Goal: Task Accomplishment & Management: Manage account settings

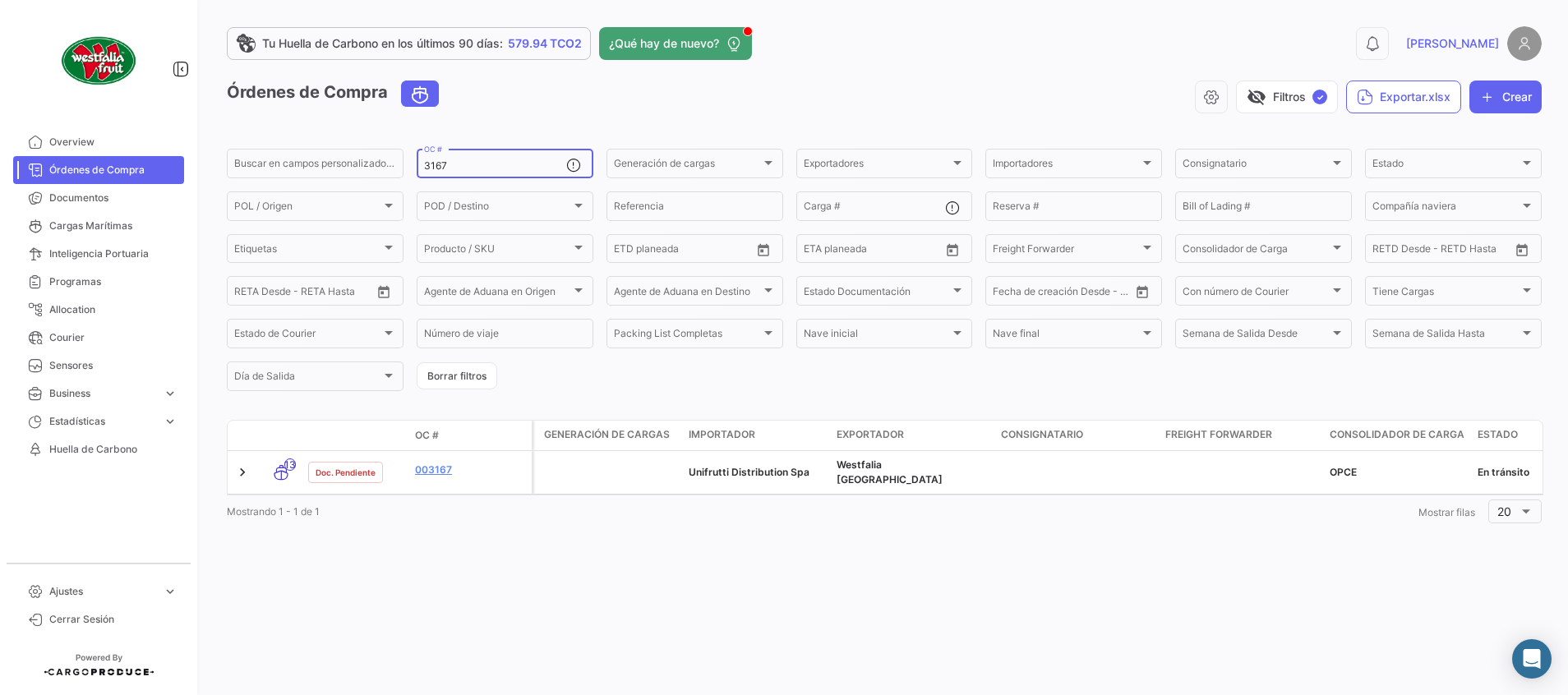
click at [475, 164] on input "3167" at bounding box center [495, 166] width 142 height 11
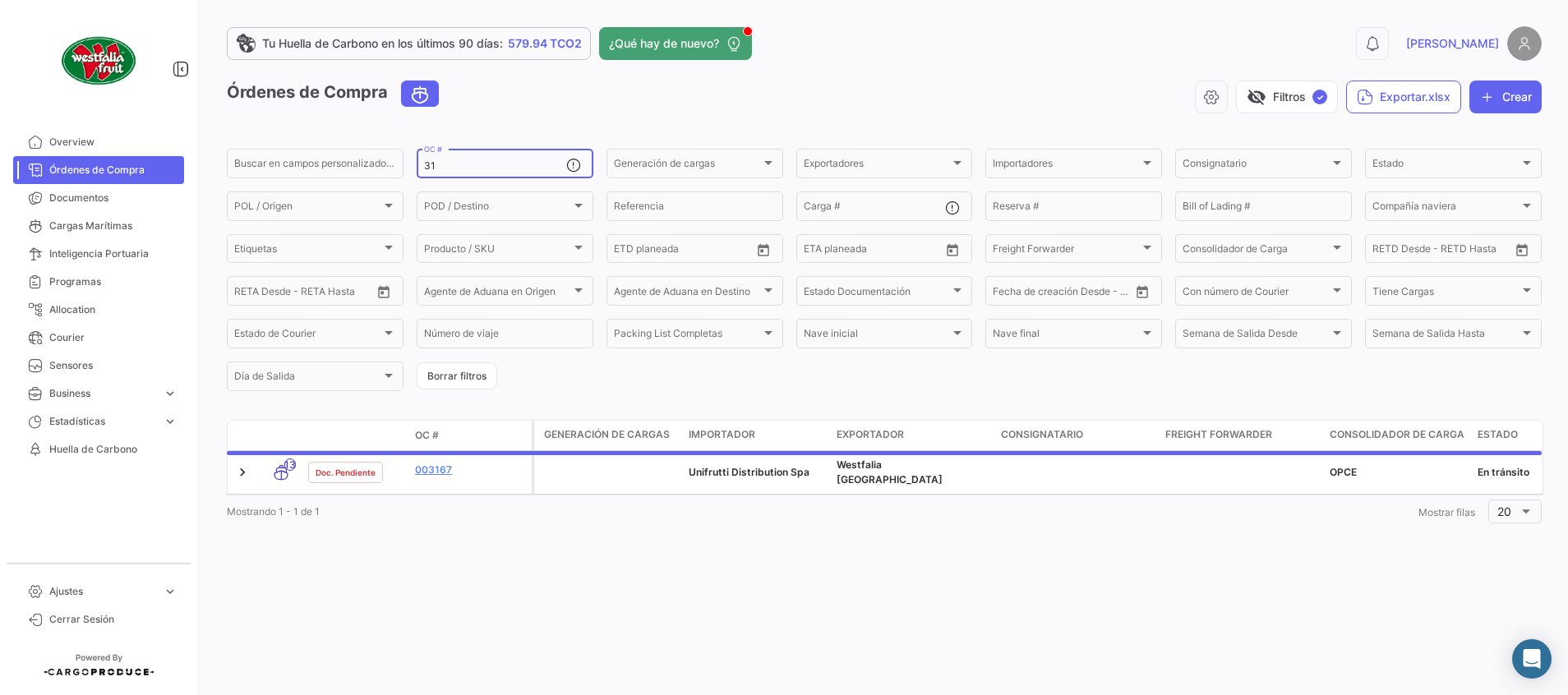
type input "3"
type input "2578"
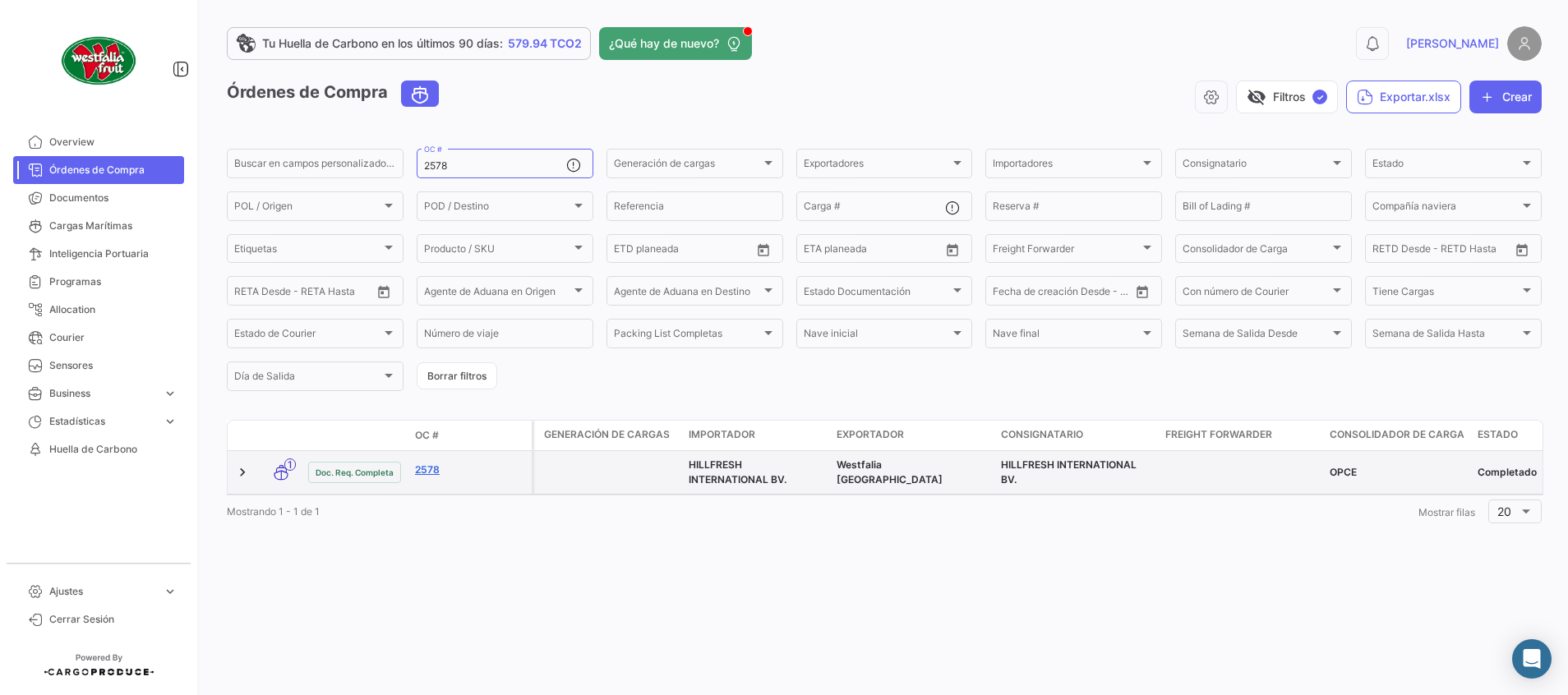
click at [432, 468] on link "2578" at bounding box center [469, 470] width 110 height 15
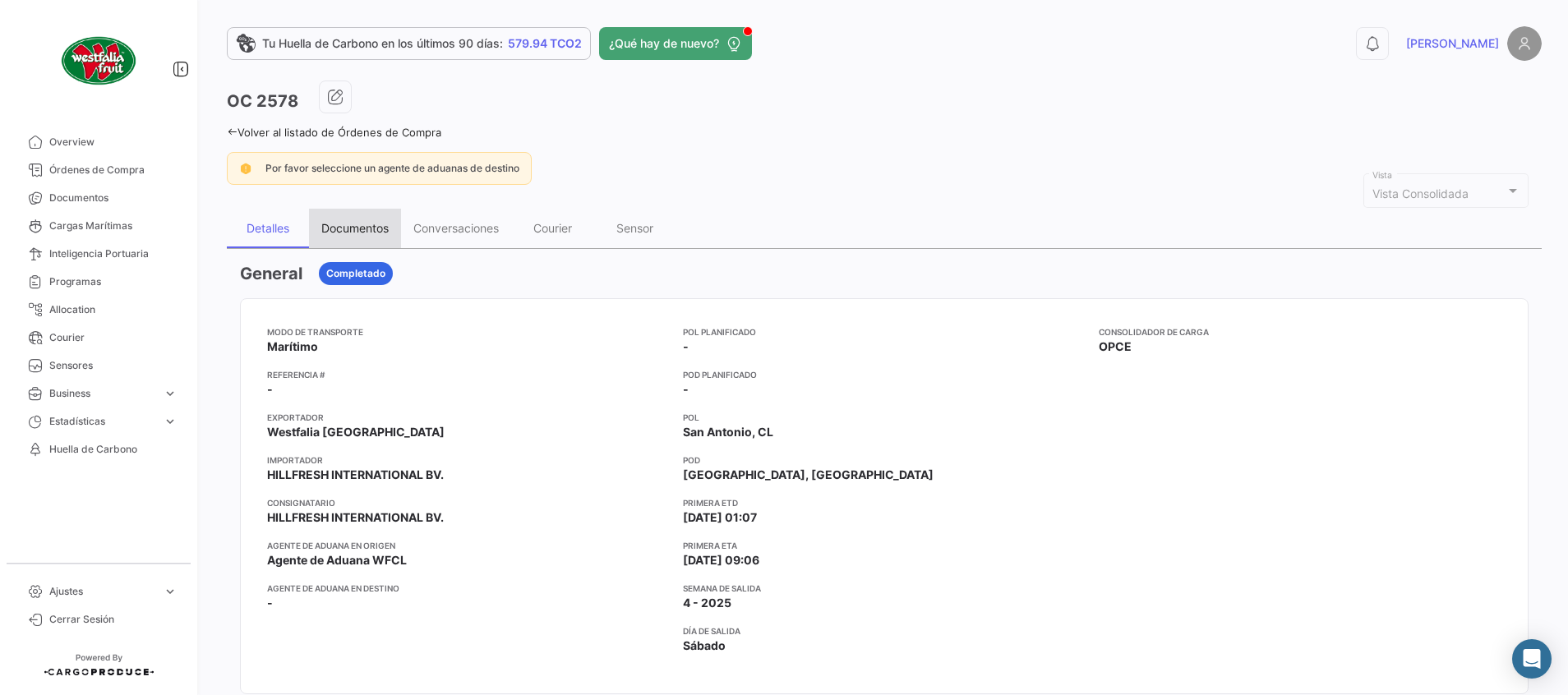
click at [376, 233] on div "Documentos" at bounding box center [355, 228] width 68 height 14
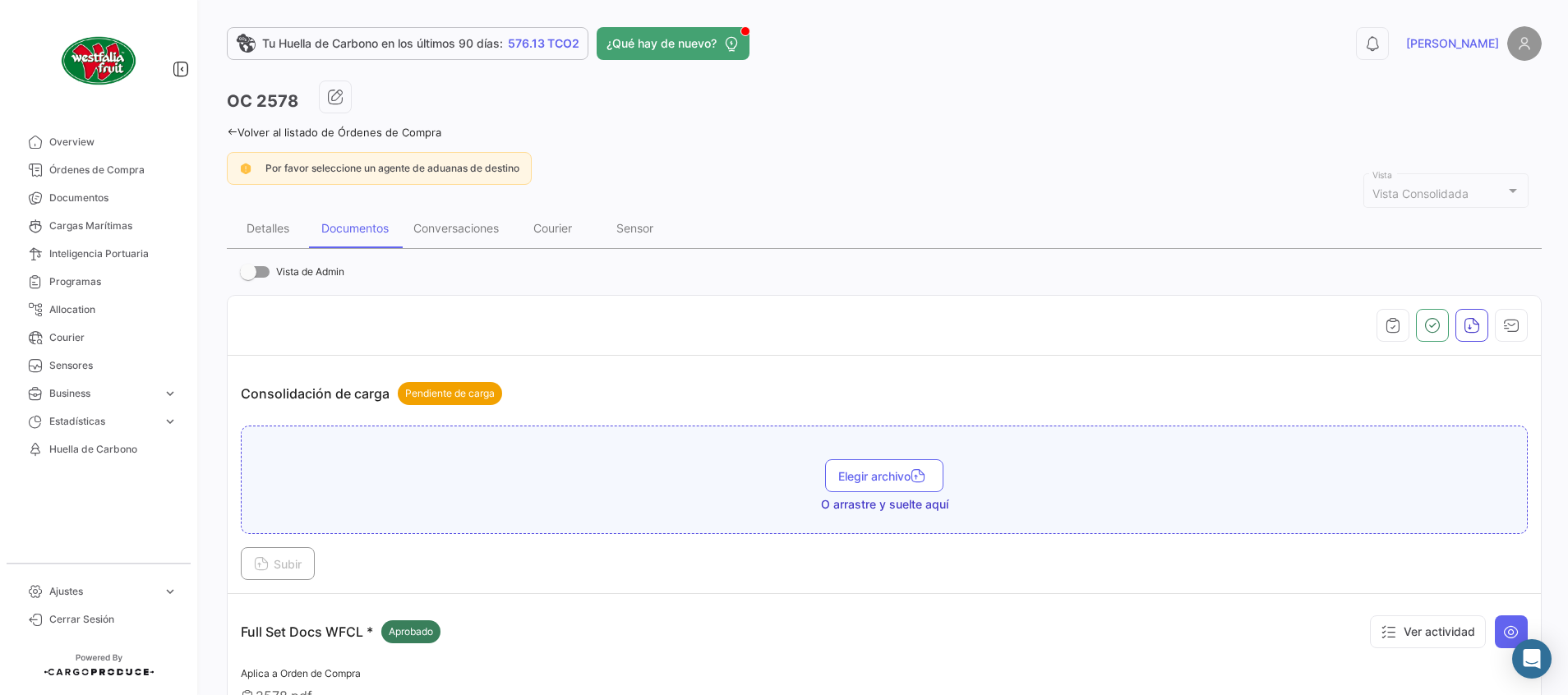
scroll to position [369, 0]
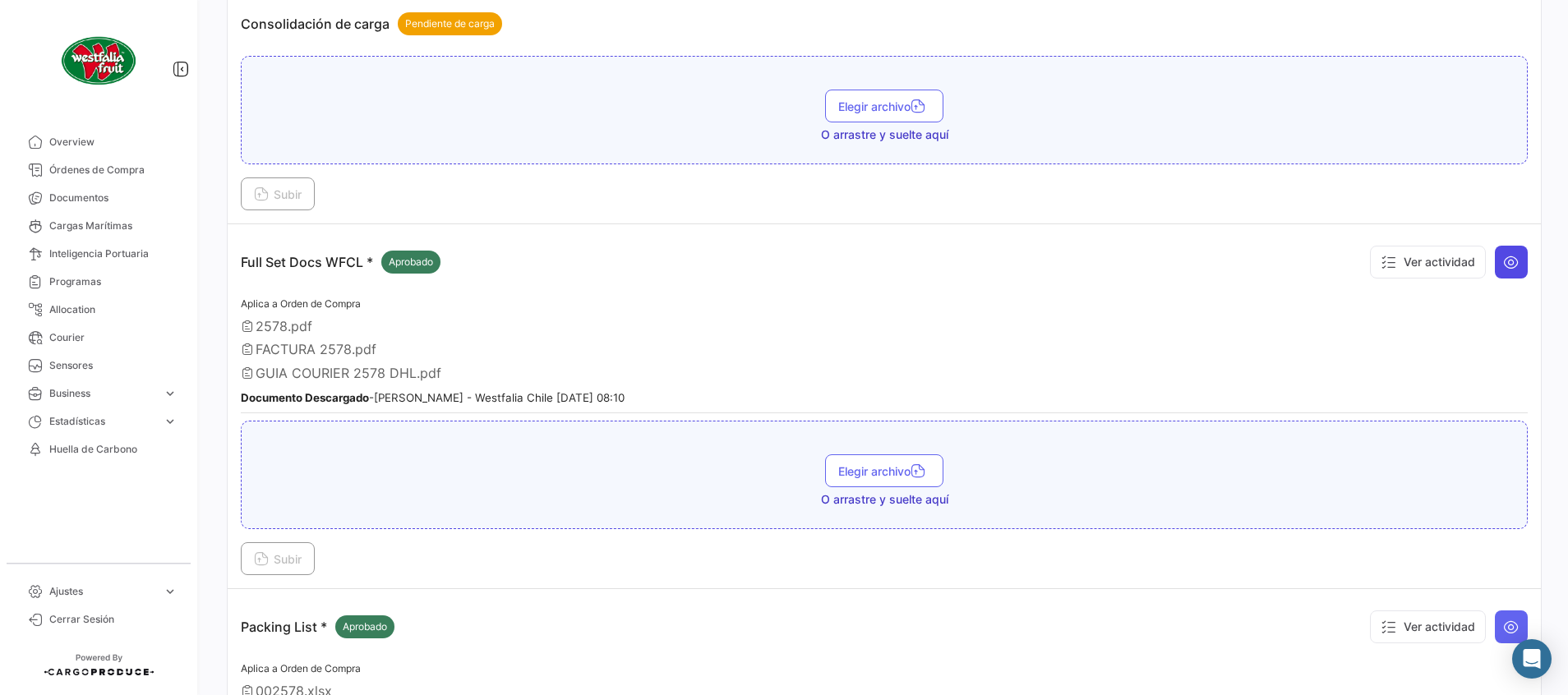
click at [1503, 266] on icon at bounding box center [1511, 261] width 16 height 16
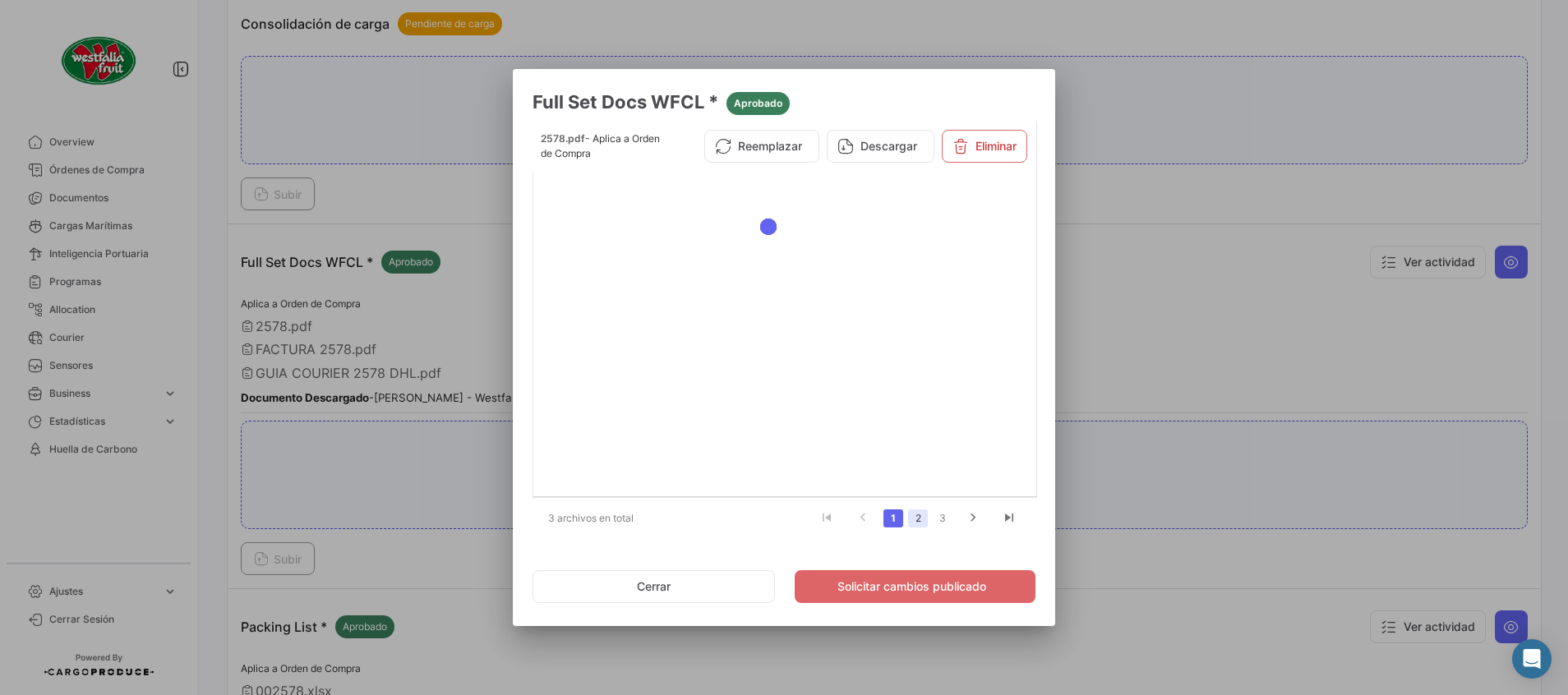
click at [915, 519] on link "2" at bounding box center [918, 518] width 20 height 18
click at [895, 157] on button "Descargar" at bounding box center [880, 146] width 107 height 33
click at [1091, 119] on div at bounding box center [784, 348] width 1568 height 695
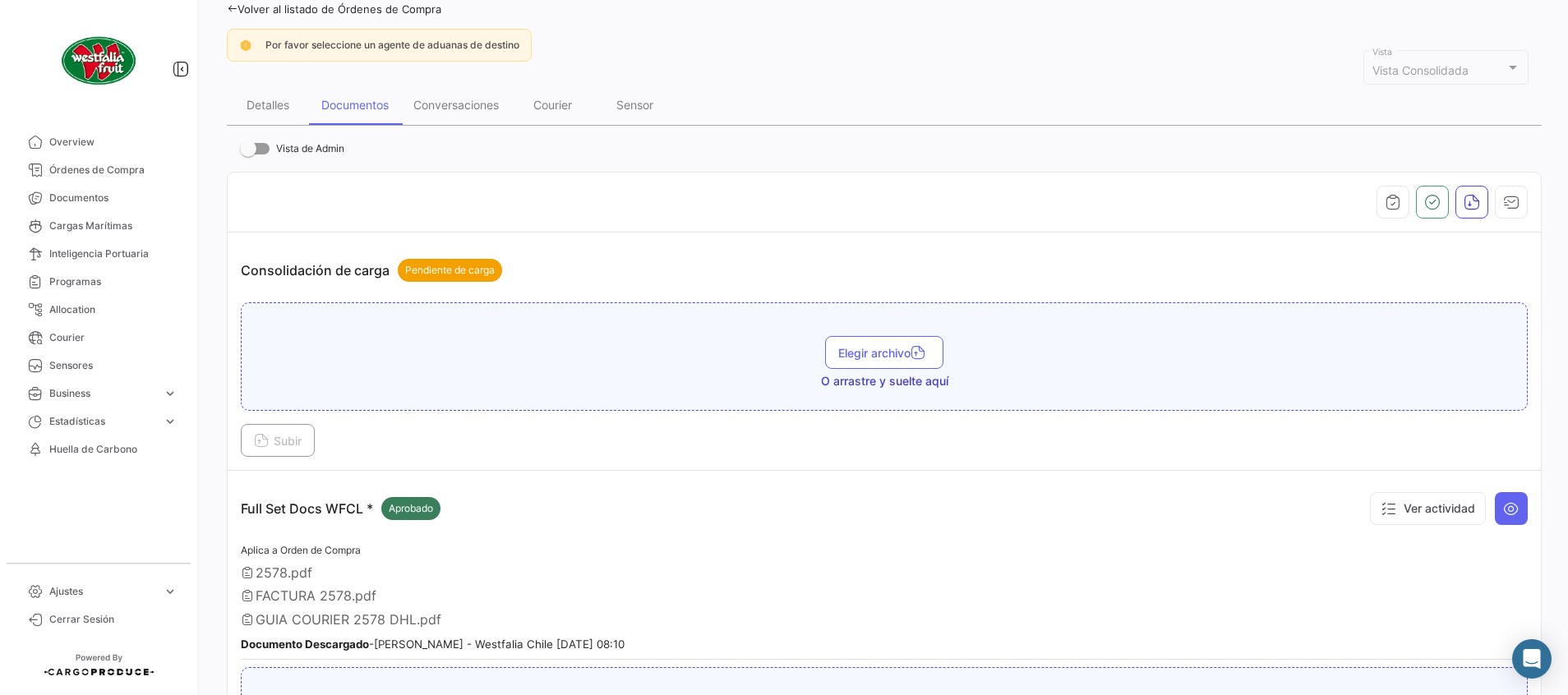
scroll to position [0, 0]
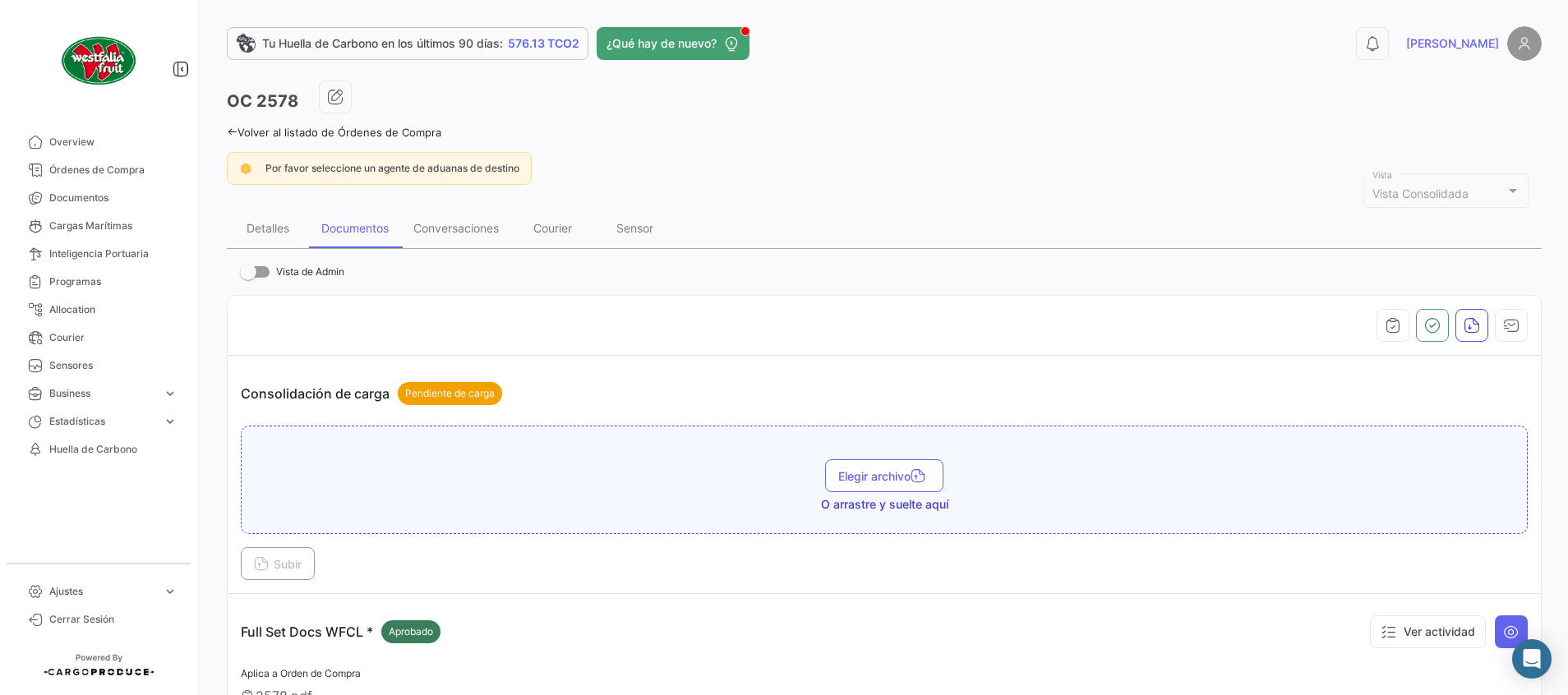
click at [411, 133] on link "Volver al listado de Órdenes de Compra" at bounding box center [335, 132] width 215 height 13
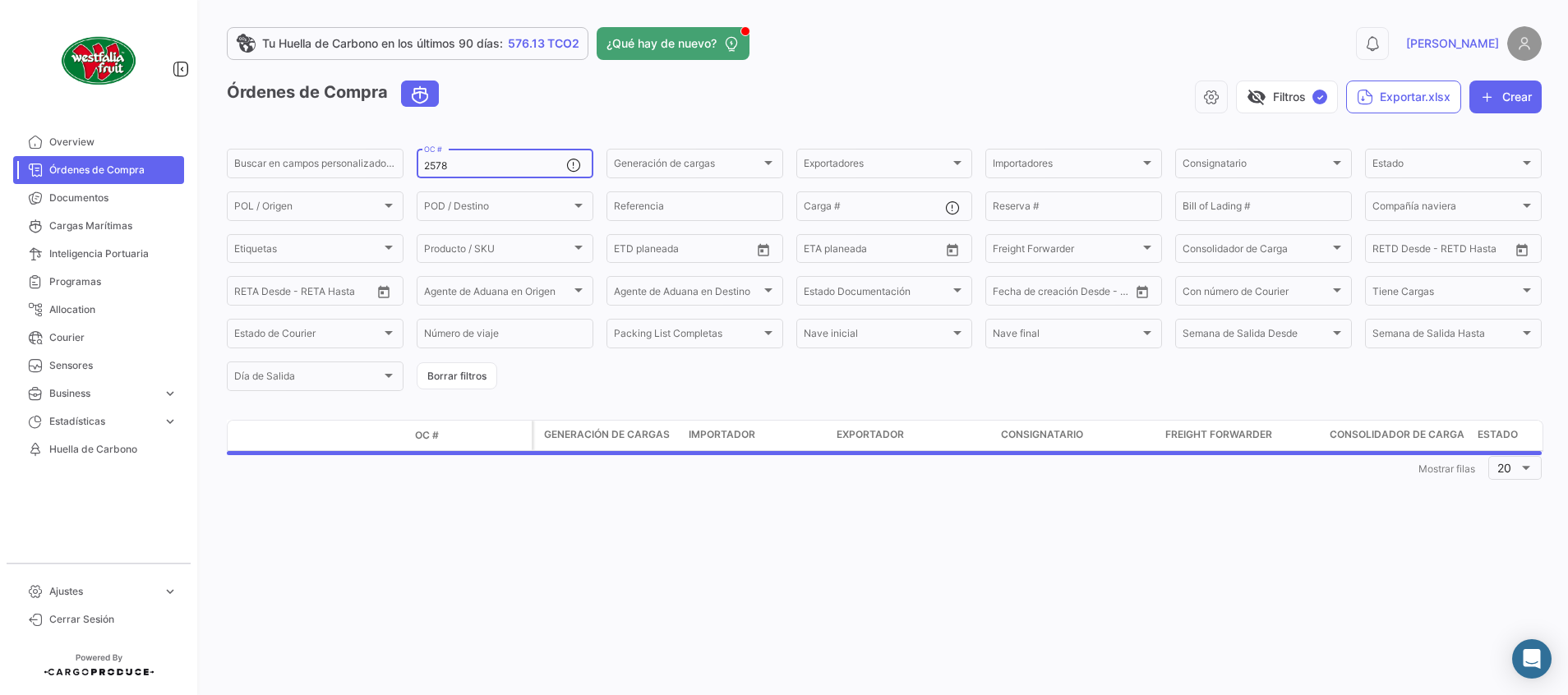
click at [468, 163] on input "2578" at bounding box center [495, 166] width 142 height 11
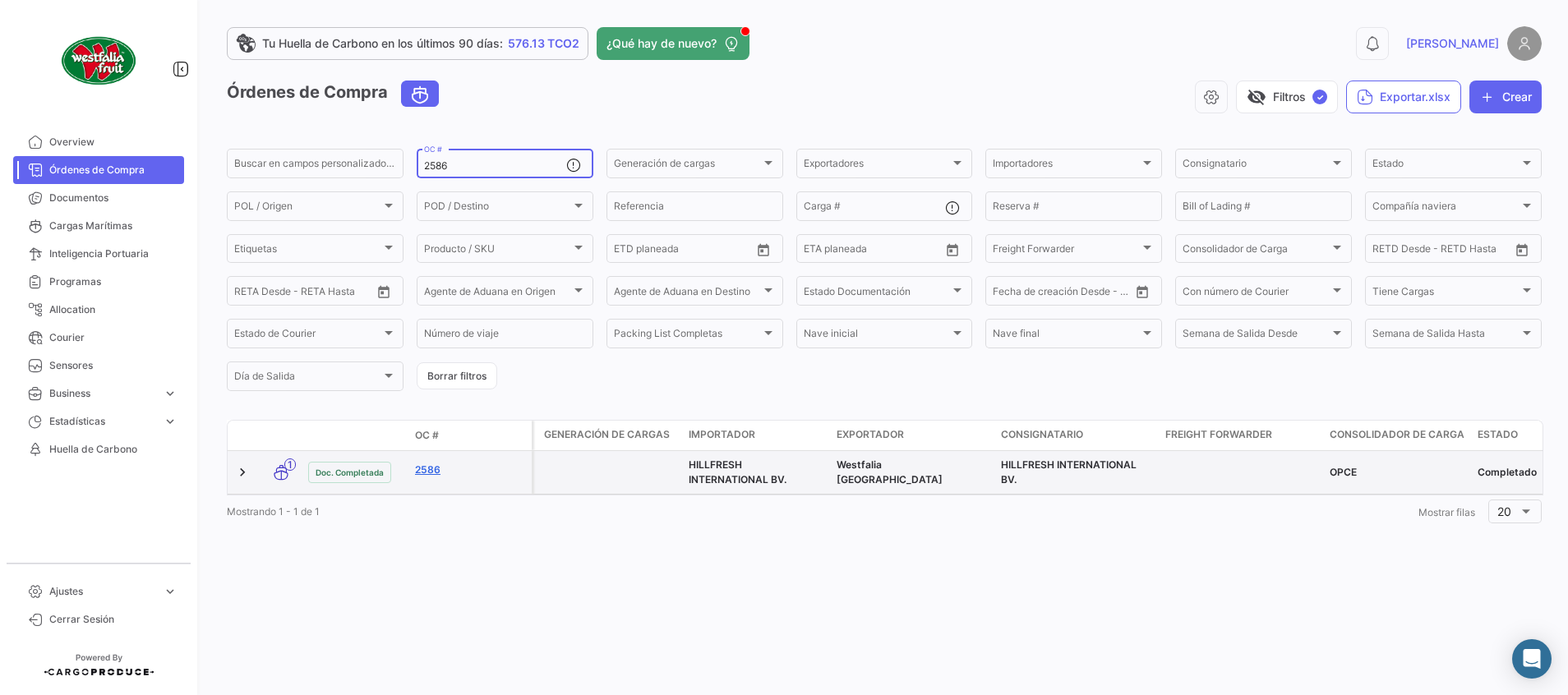
type input "2586"
click at [433, 470] on link "2586" at bounding box center [469, 470] width 110 height 15
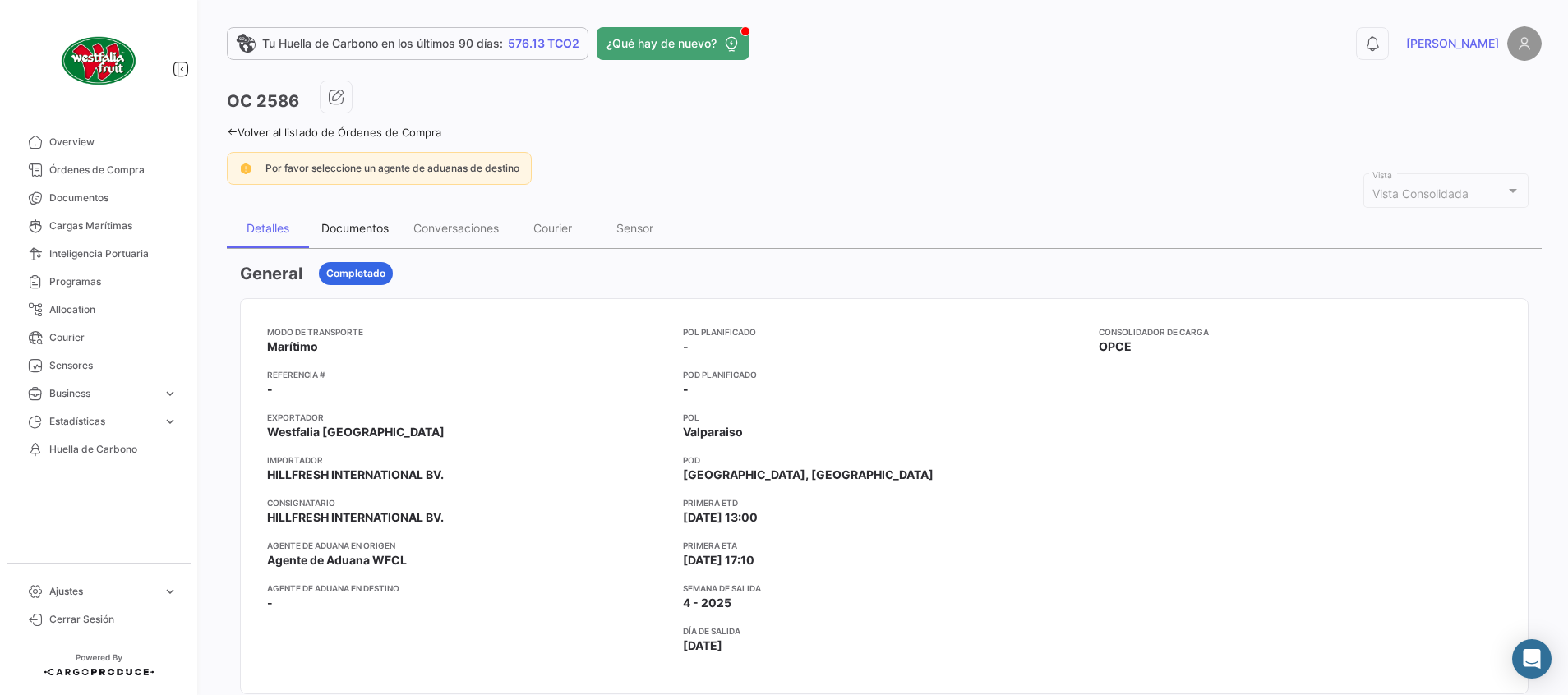
click at [371, 232] on div "Documentos" at bounding box center [355, 228] width 68 height 14
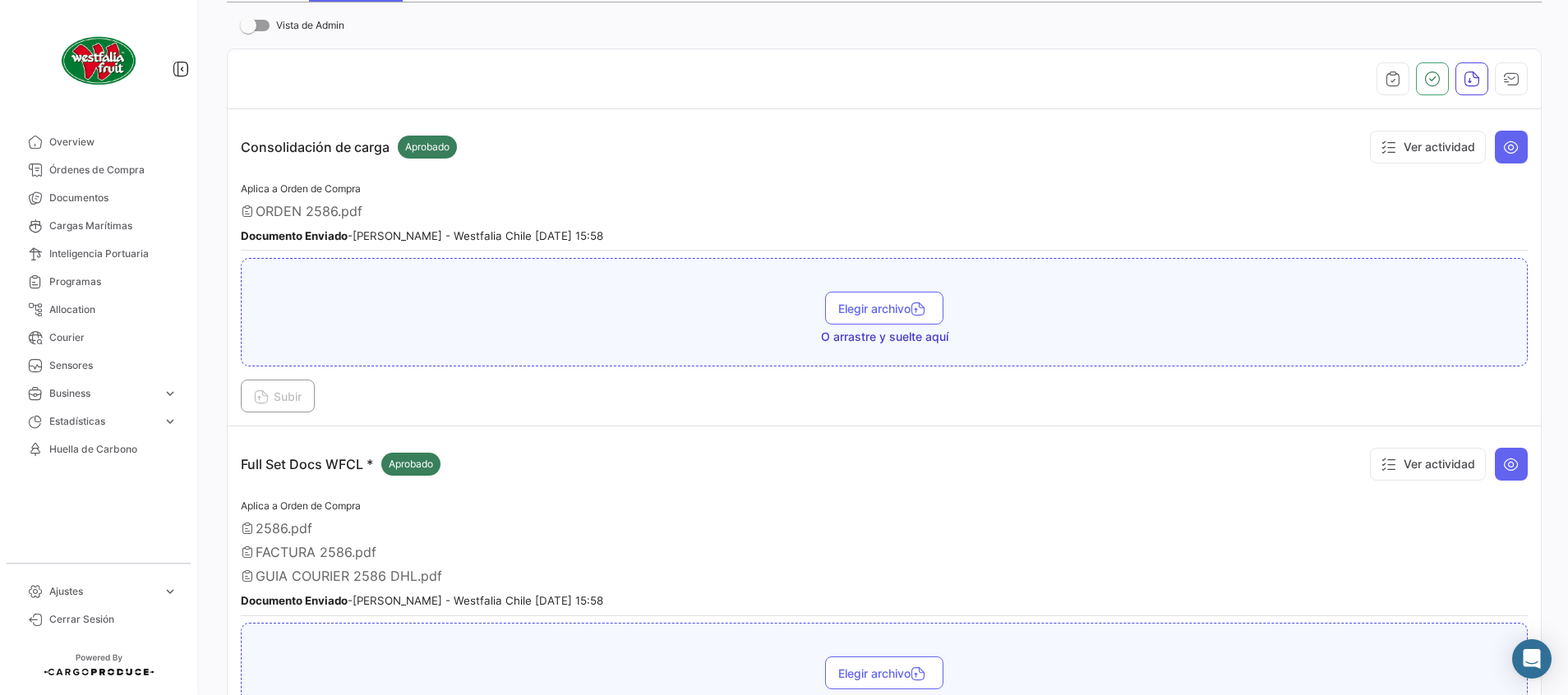
scroll to position [369, 0]
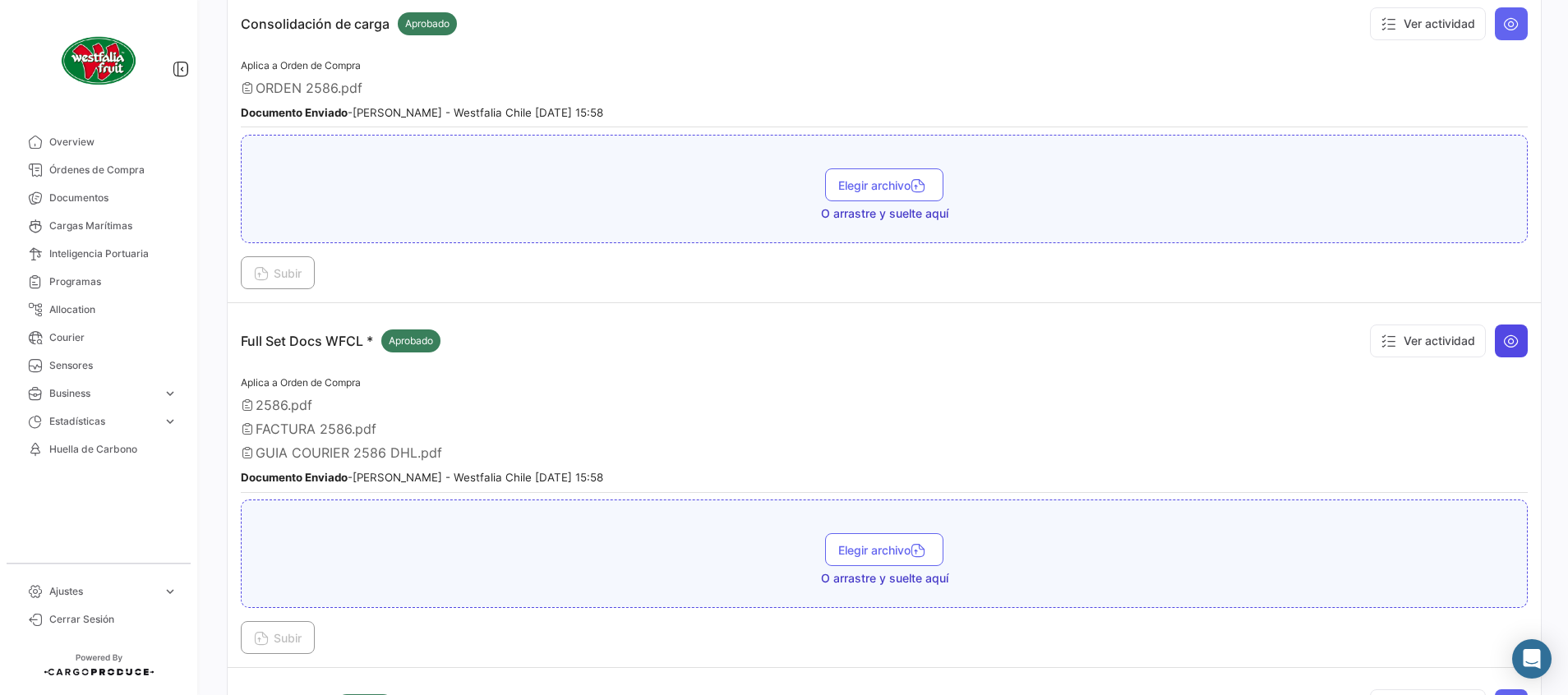
click at [1494, 346] on button at bounding box center [1511, 340] width 33 height 33
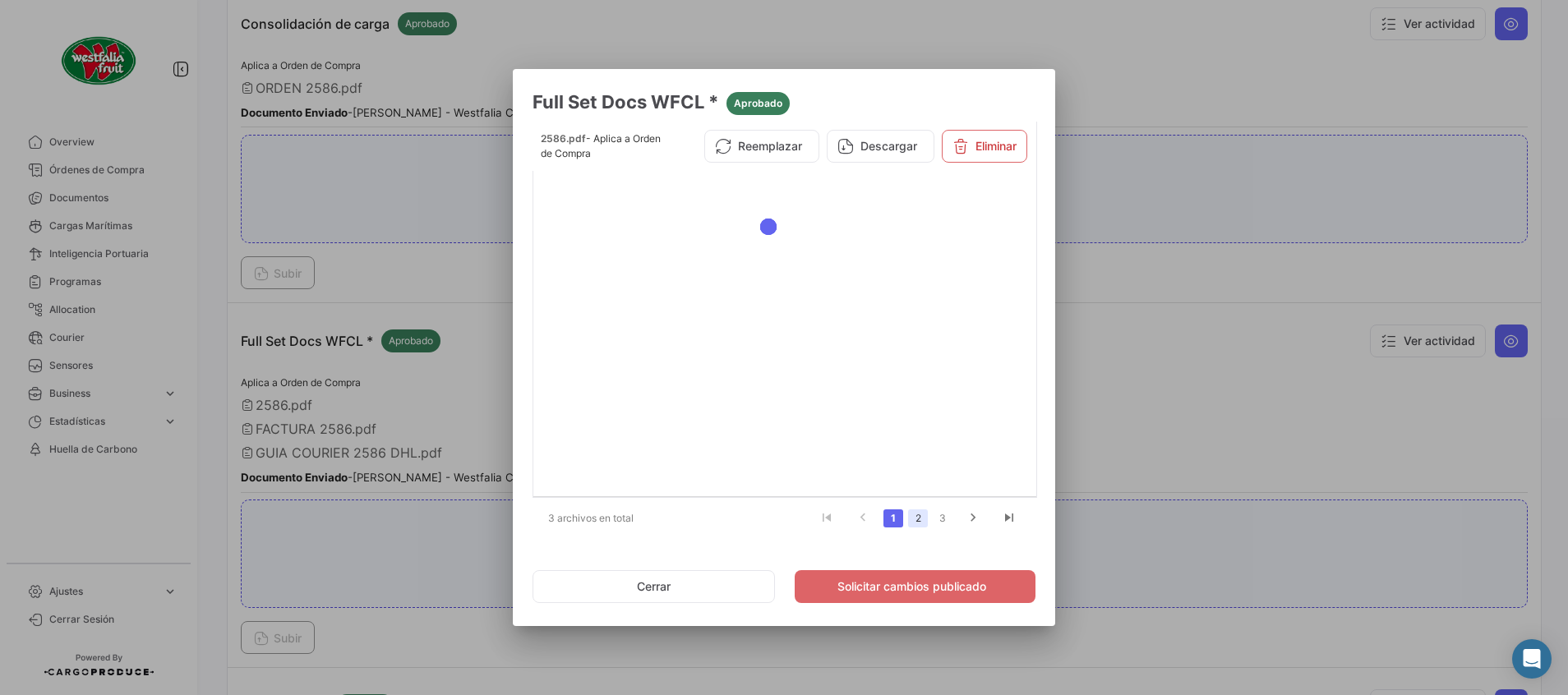
click at [919, 521] on link "2" at bounding box center [918, 518] width 20 height 18
click at [884, 154] on button "Descargar" at bounding box center [880, 146] width 107 height 33
click at [1133, 91] on div at bounding box center [784, 348] width 1568 height 695
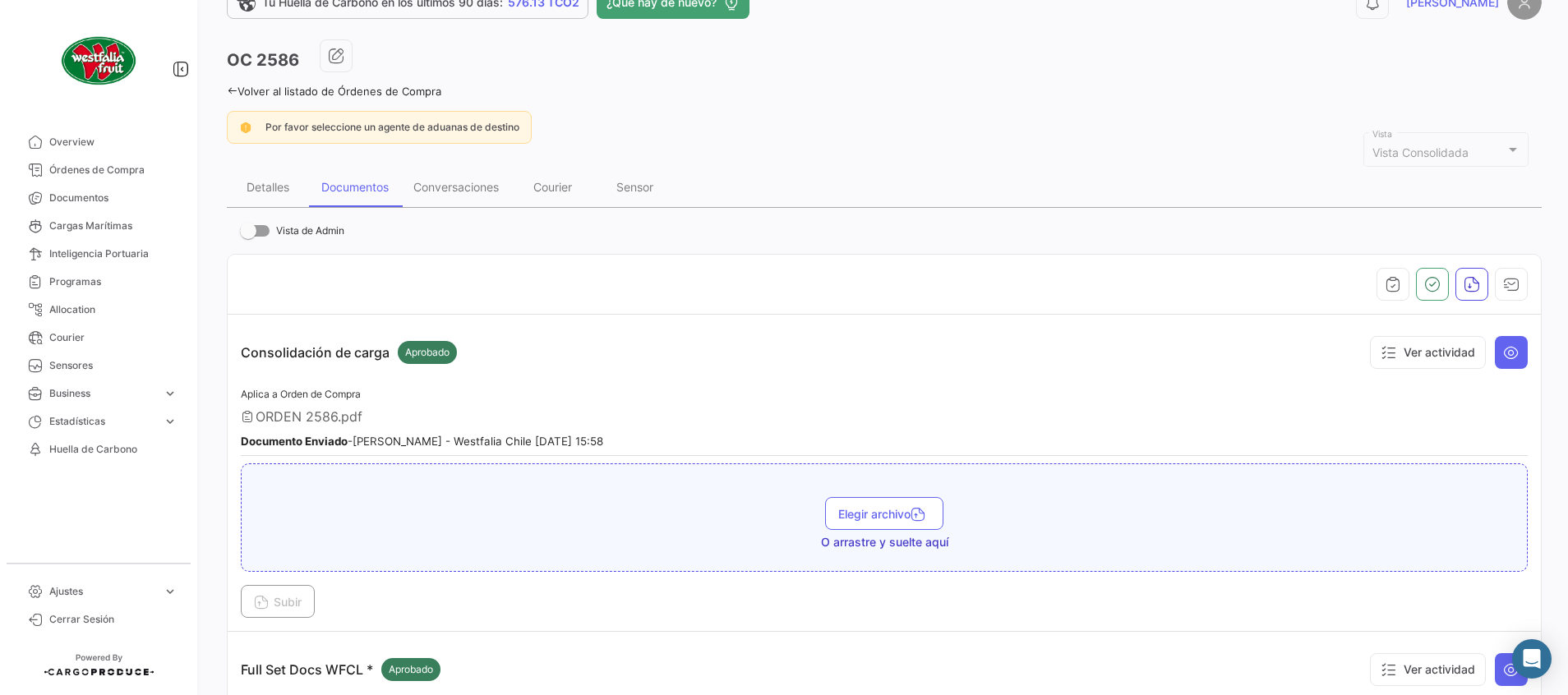
scroll to position [0, 0]
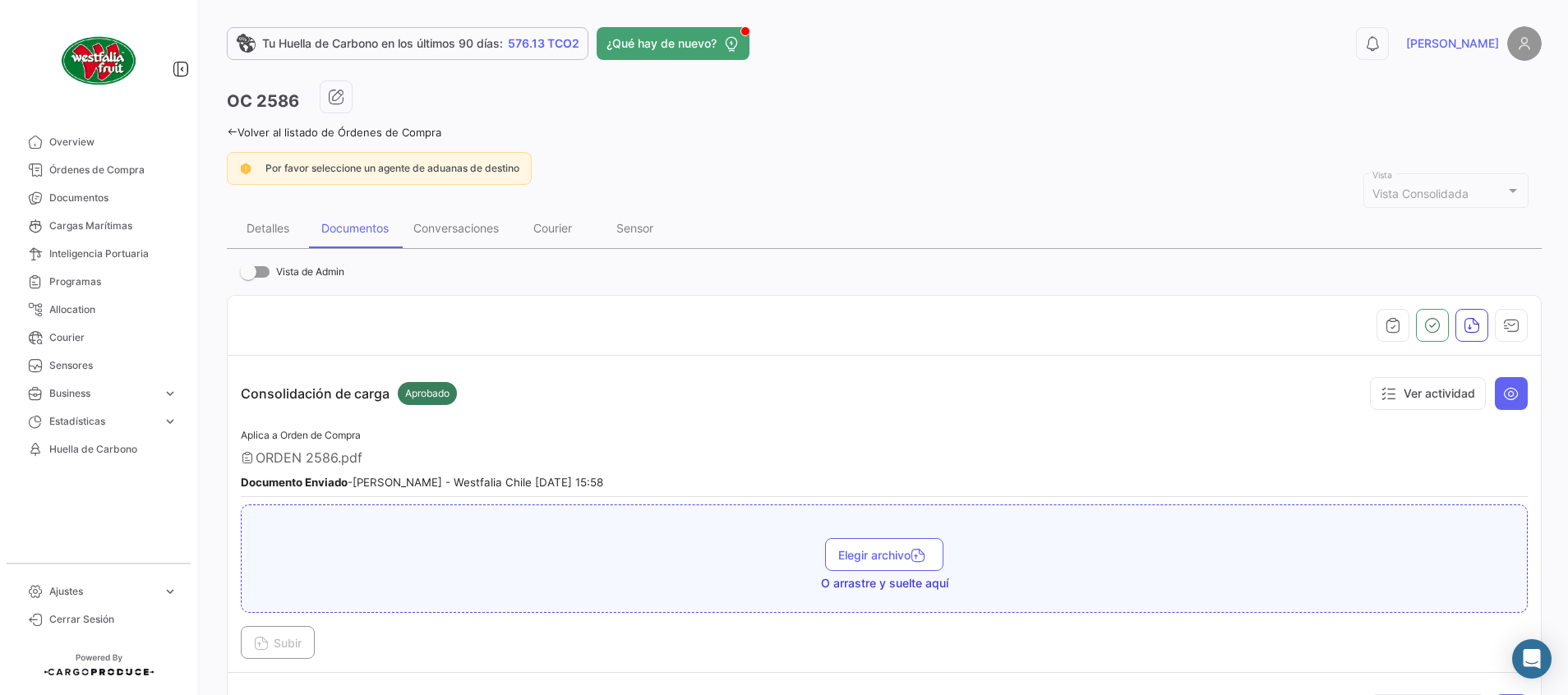
click at [352, 134] on link "Volver al listado de Órdenes de Compra" at bounding box center [335, 132] width 215 height 13
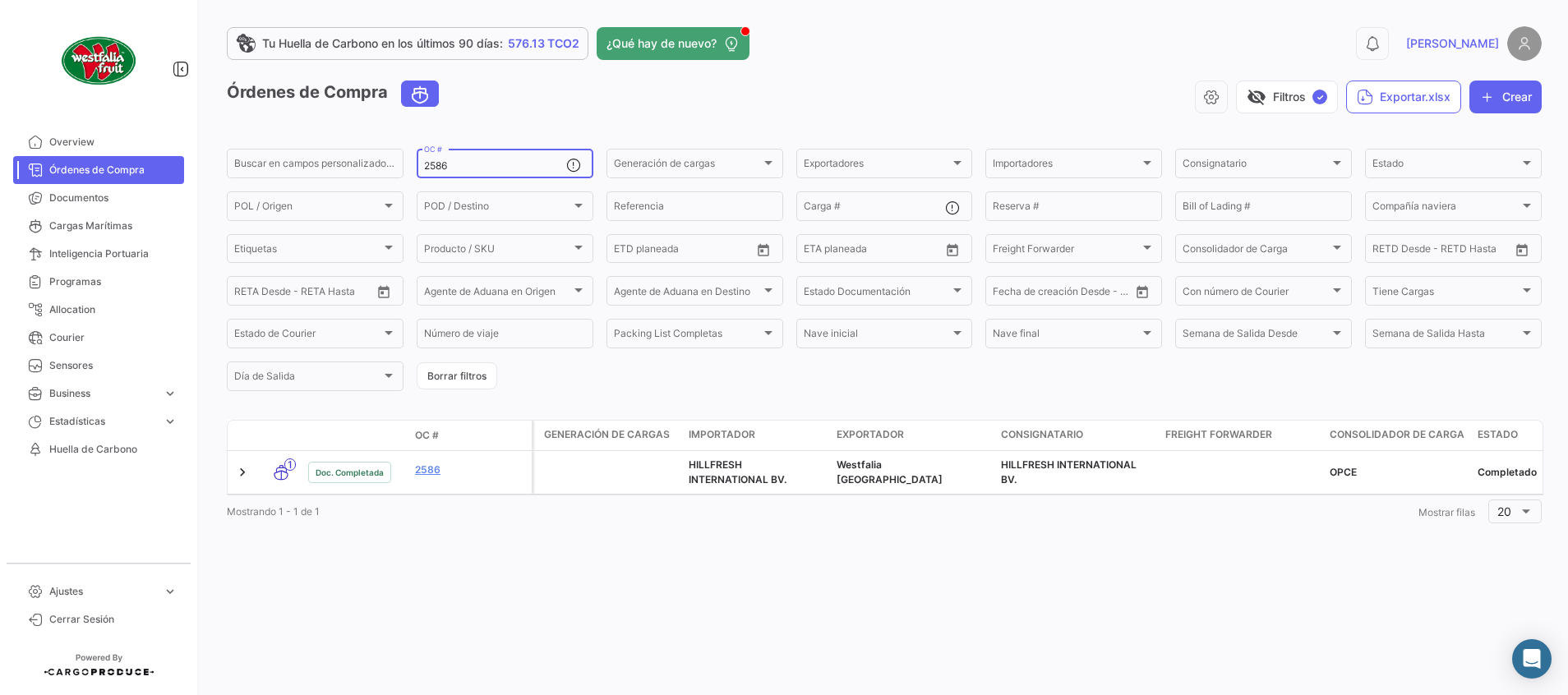
click at [492, 163] on input "2586" at bounding box center [495, 166] width 142 height 11
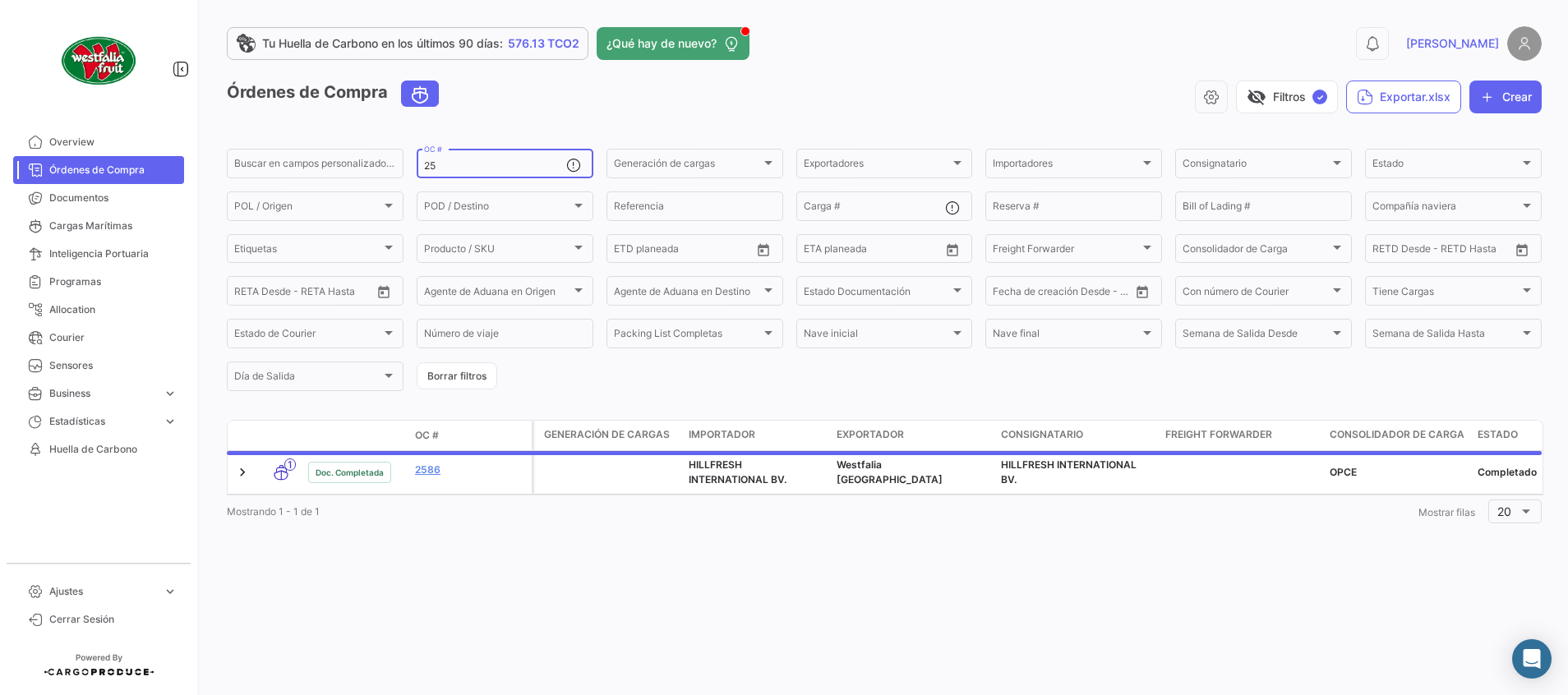
type input "2"
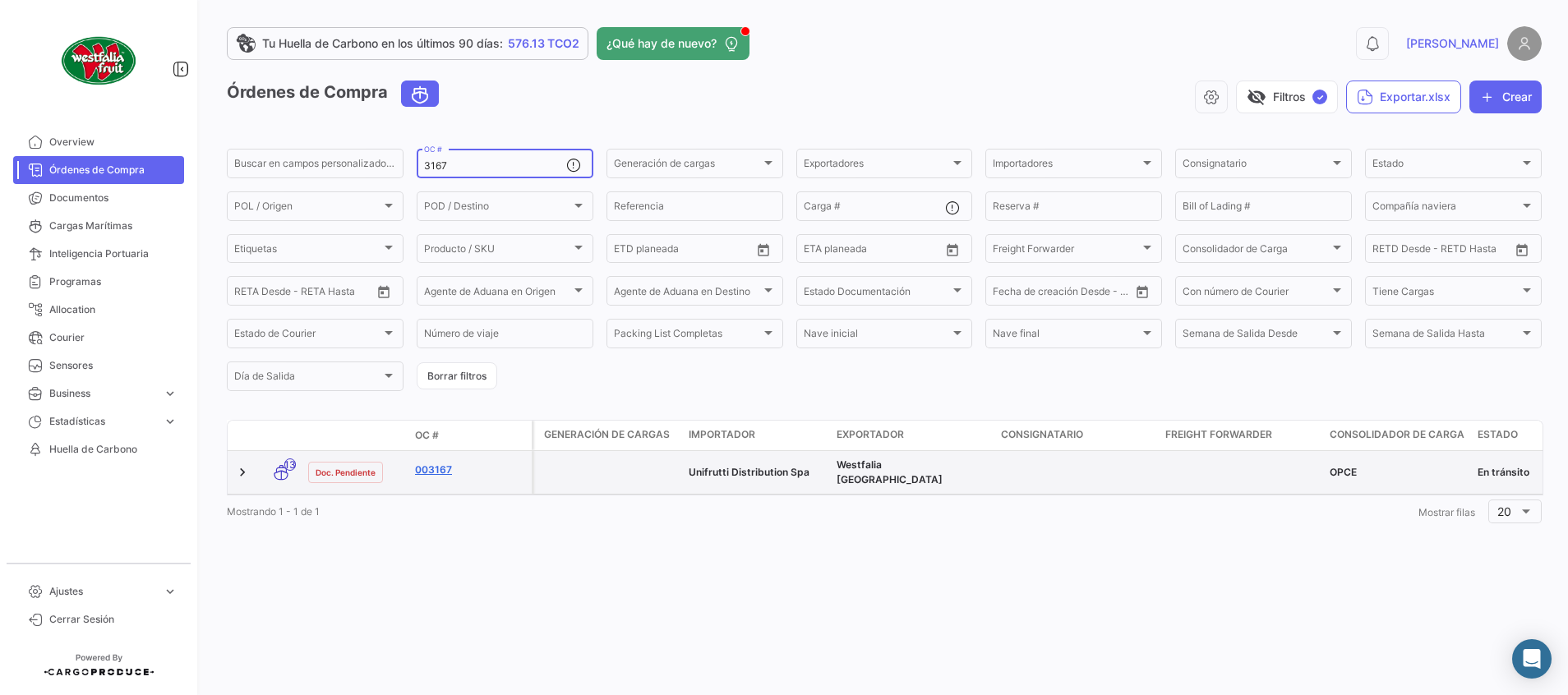
type input "3167"
click at [434, 472] on link "003167" at bounding box center [469, 470] width 110 height 15
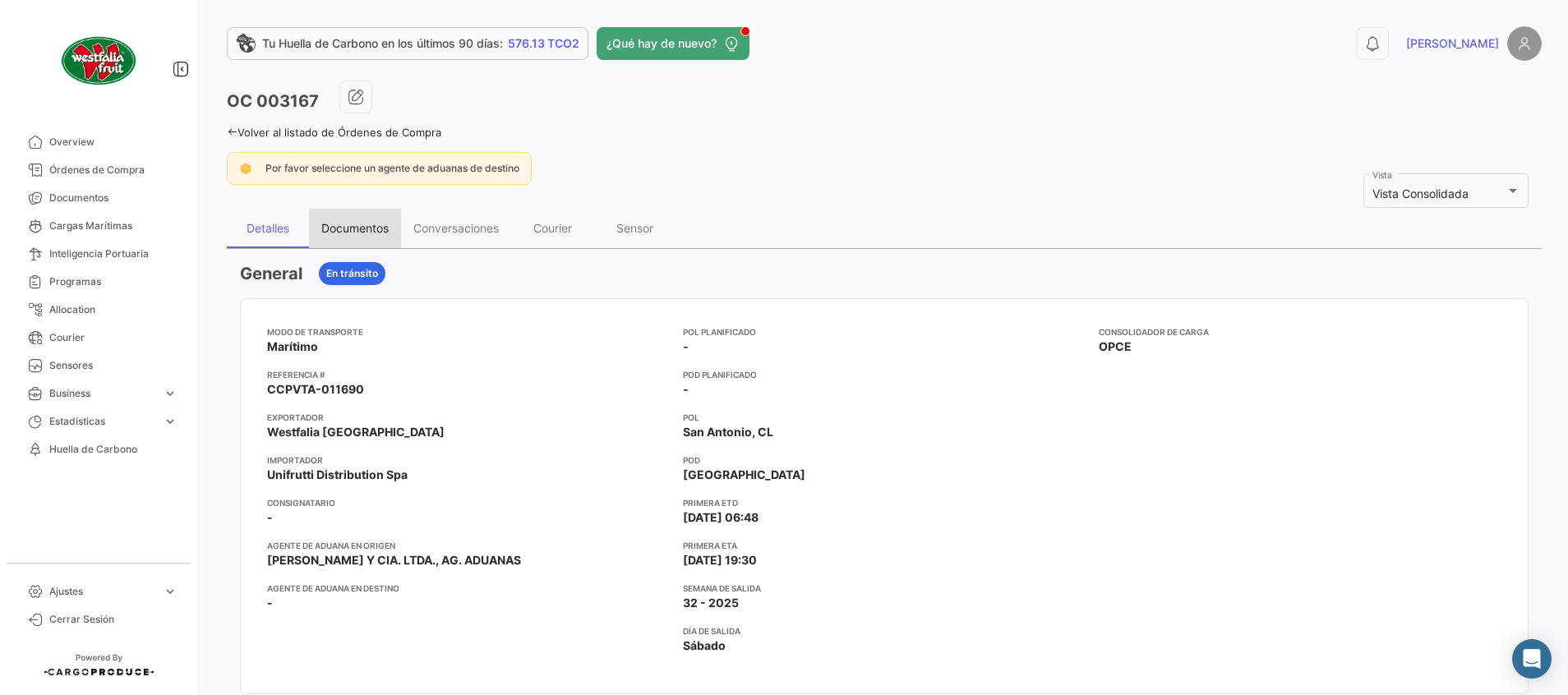
click at [349, 233] on div "Documentos" at bounding box center [355, 228] width 68 height 14
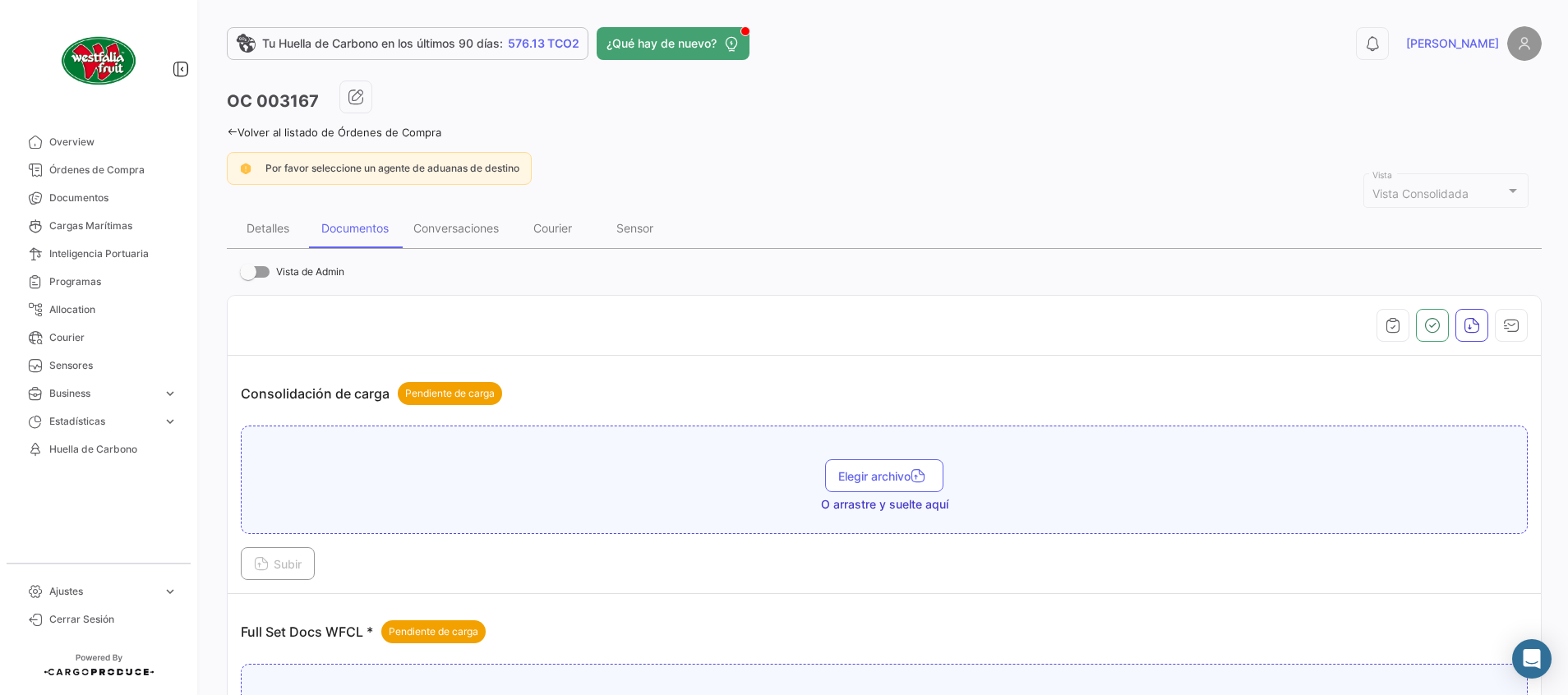
click at [333, 137] on link "Volver al listado de Órdenes de Compra" at bounding box center [335, 132] width 215 height 13
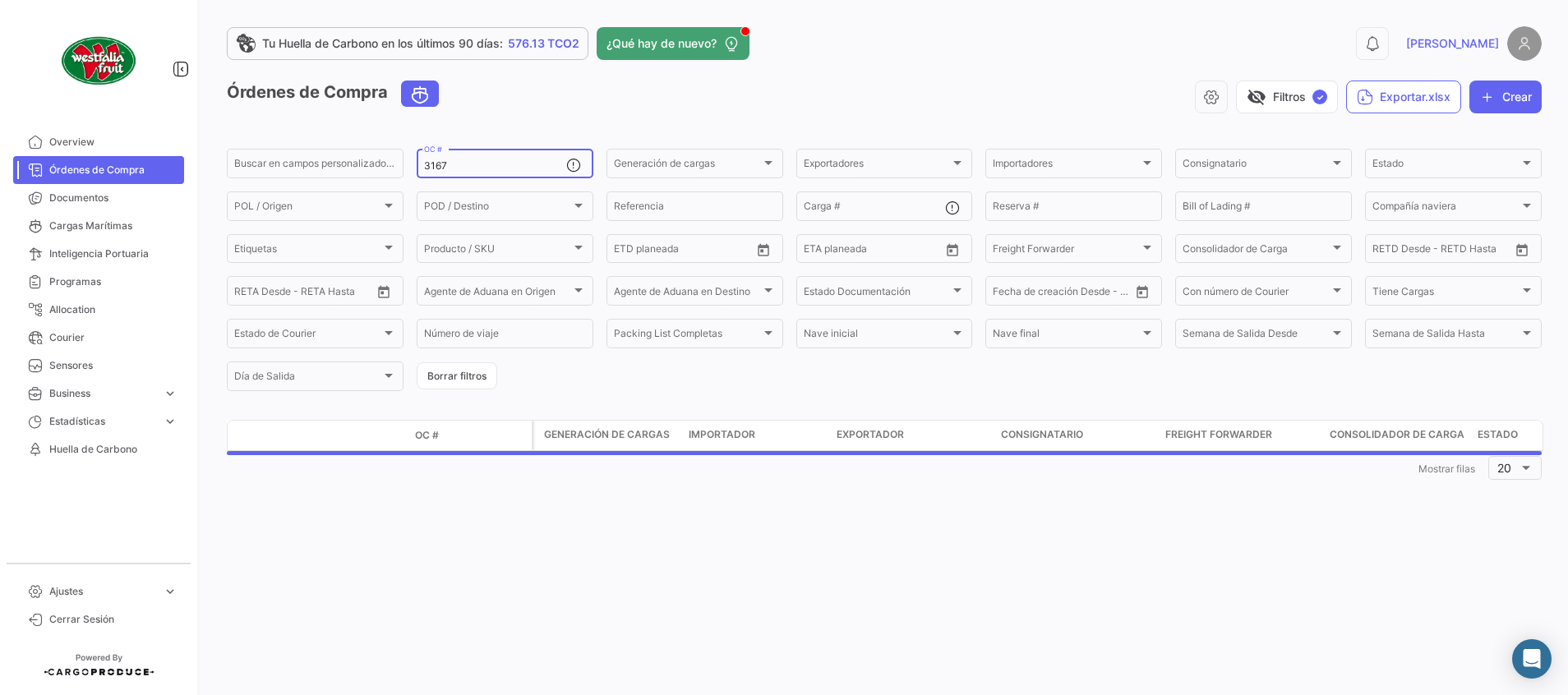
click at [490, 166] on input "3167" at bounding box center [495, 166] width 142 height 11
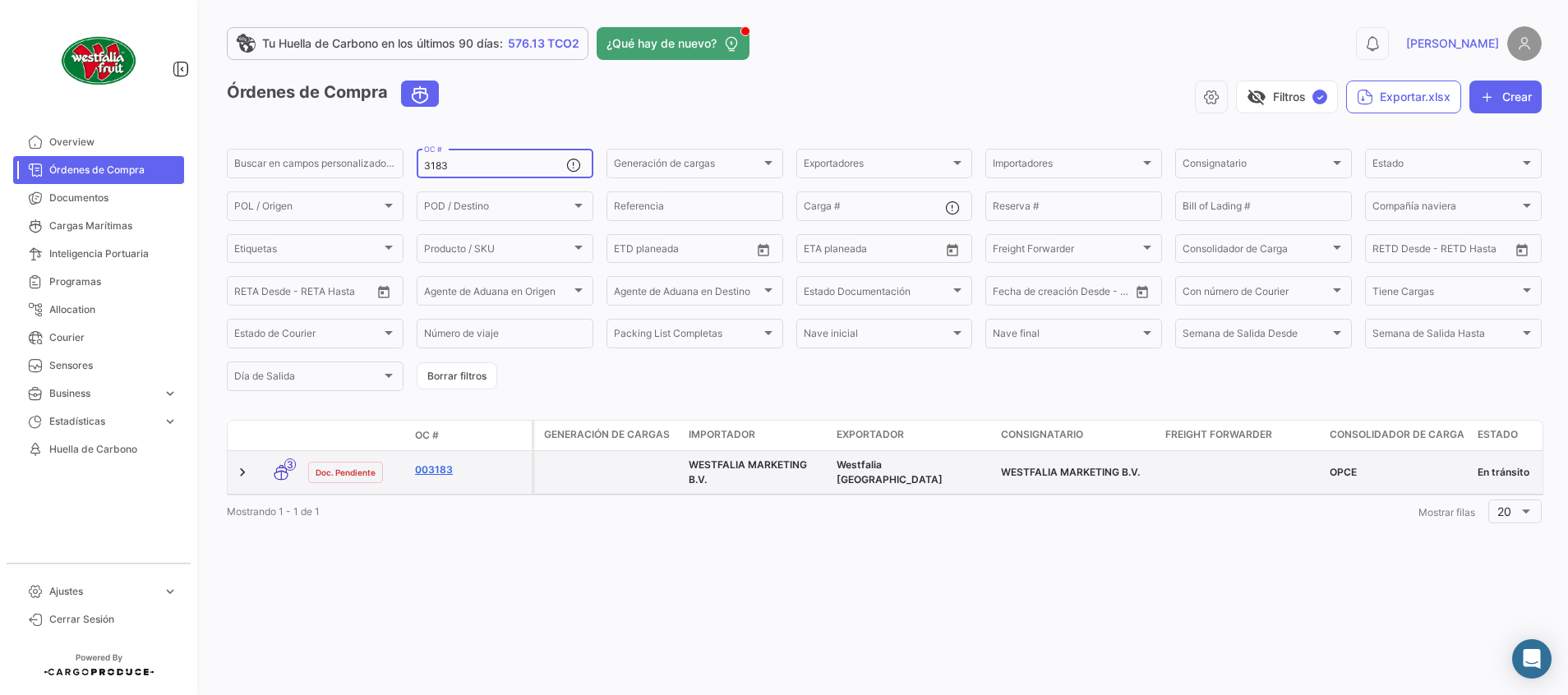
type input "3183"
click at [427, 469] on link "003183" at bounding box center [469, 470] width 110 height 15
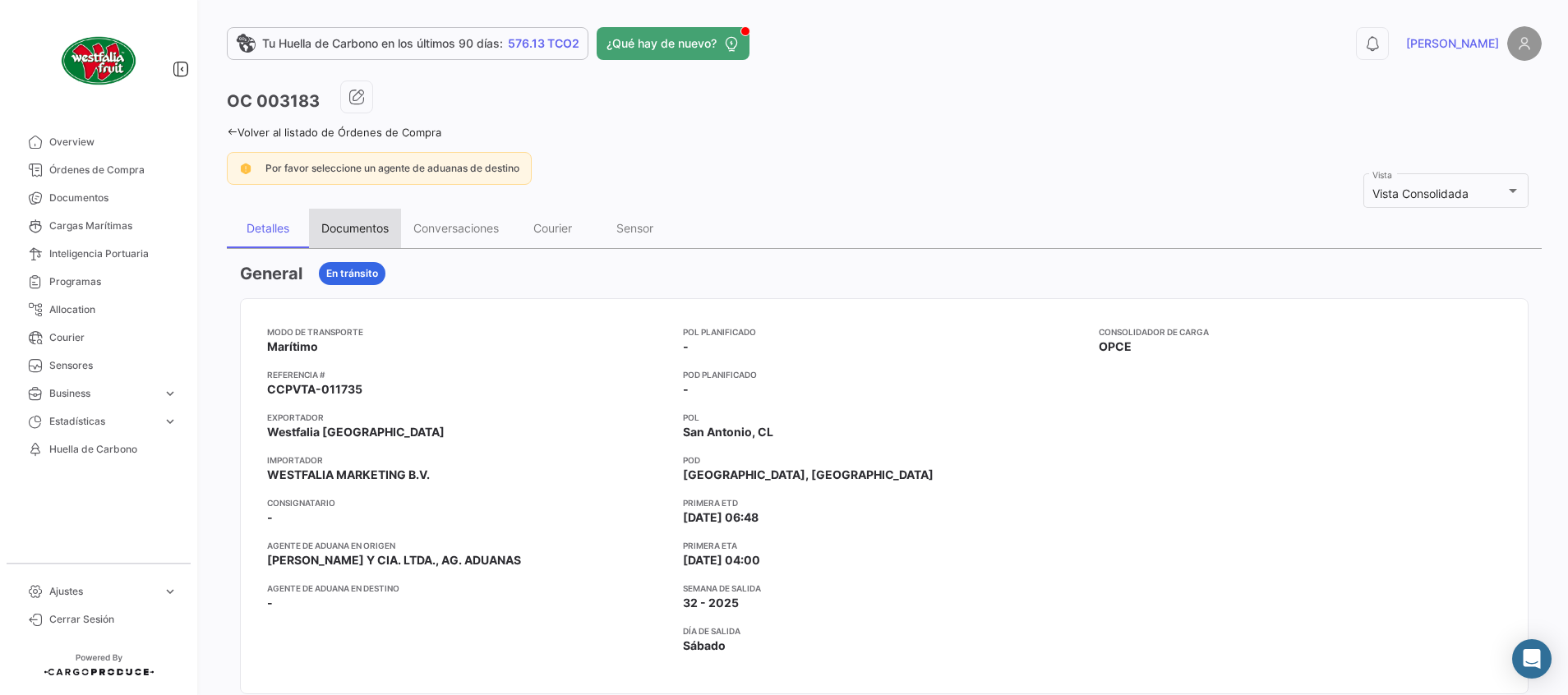
click at [382, 234] on div "Documentos" at bounding box center [355, 228] width 68 height 14
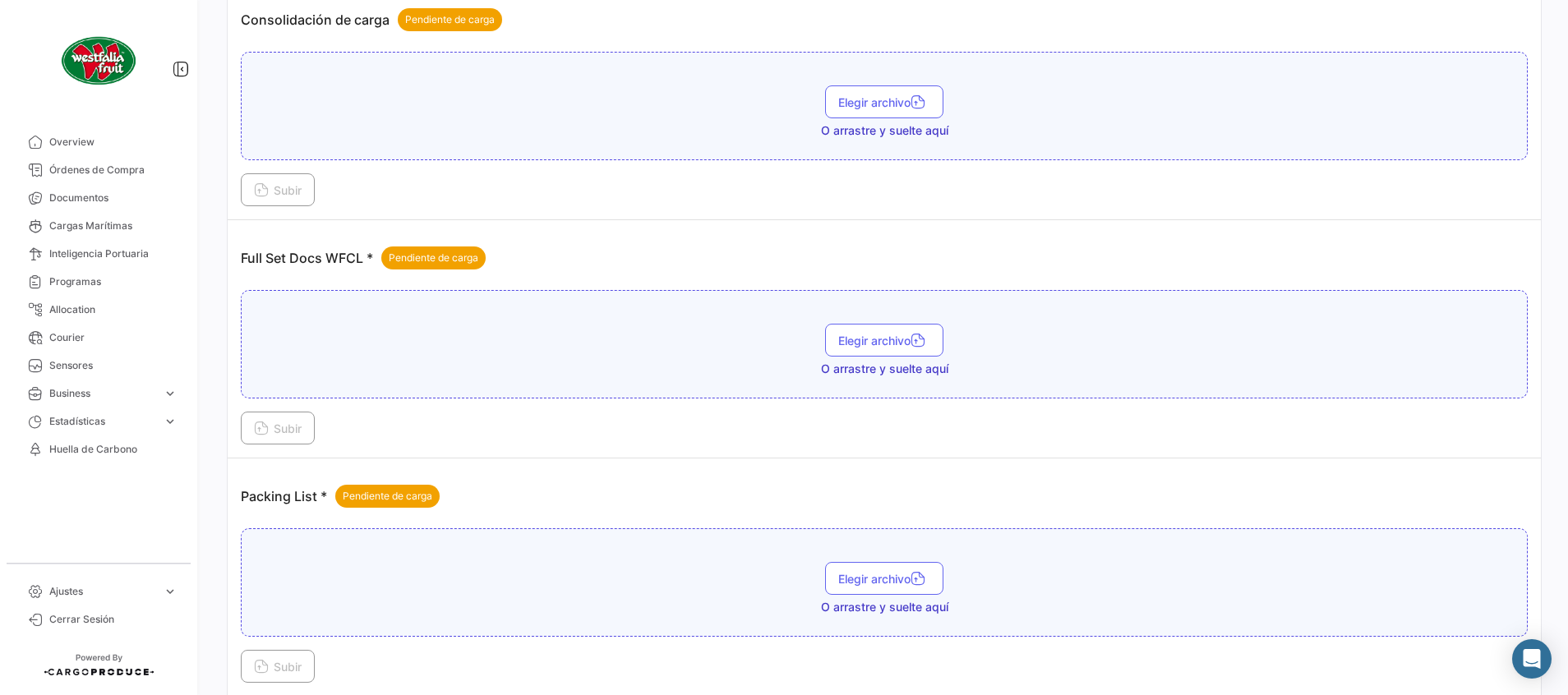
scroll to position [468, 0]
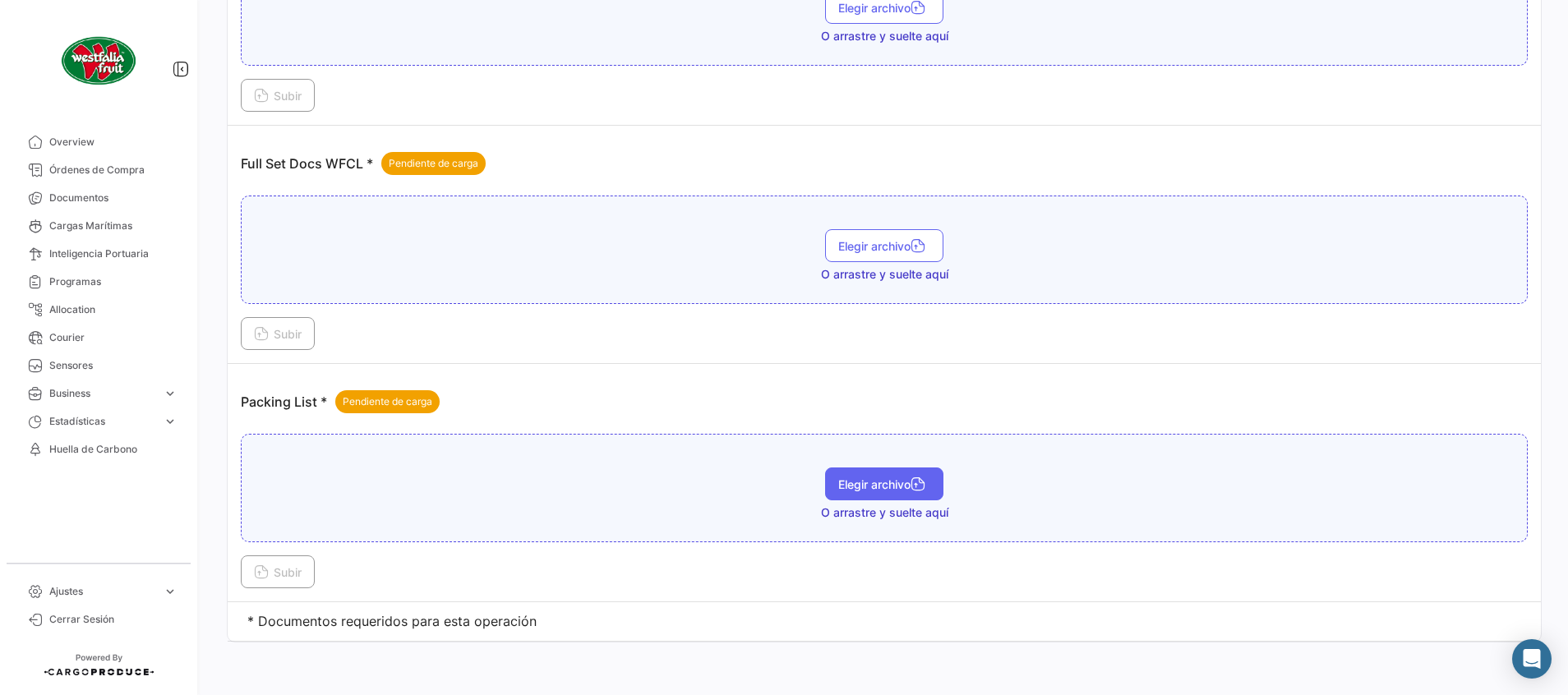
click at [862, 498] on button "Elegir archivo" at bounding box center [884, 483] width 119 height 33
click at [293, 563] on button "Subir" at bounding box center [277, 571] width 74 height 33
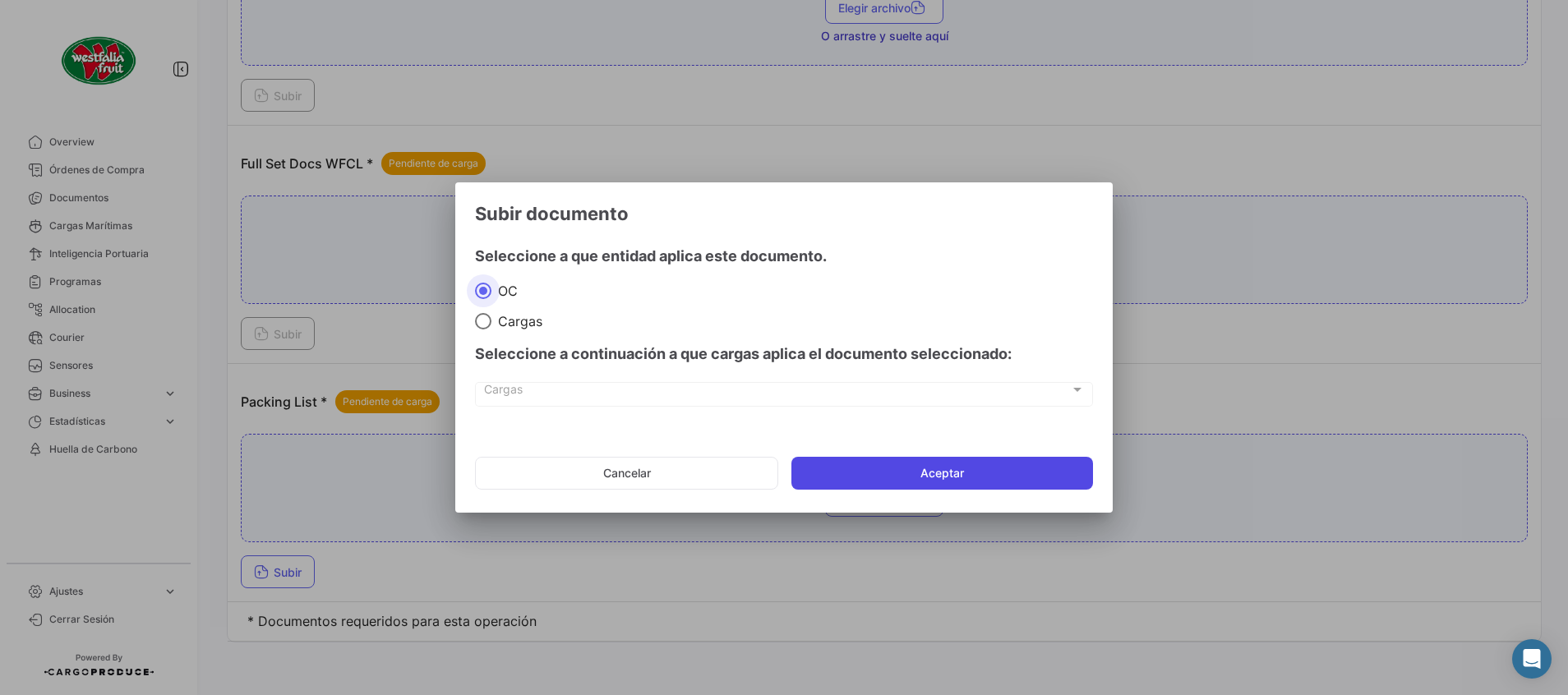
click at [843, 468] on button "Aceptar" at bounding box center [942, 473] width 302 height 33
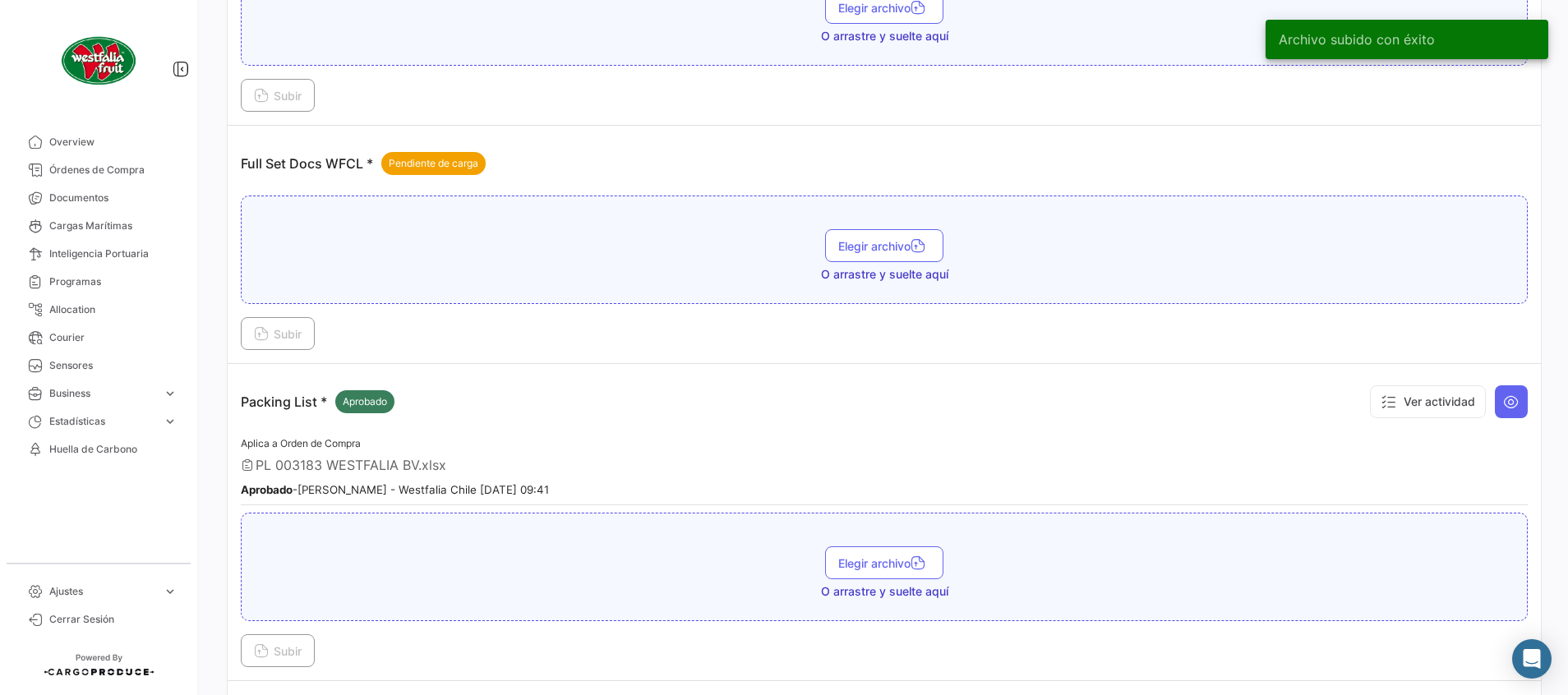
scroll to position [0, 0]
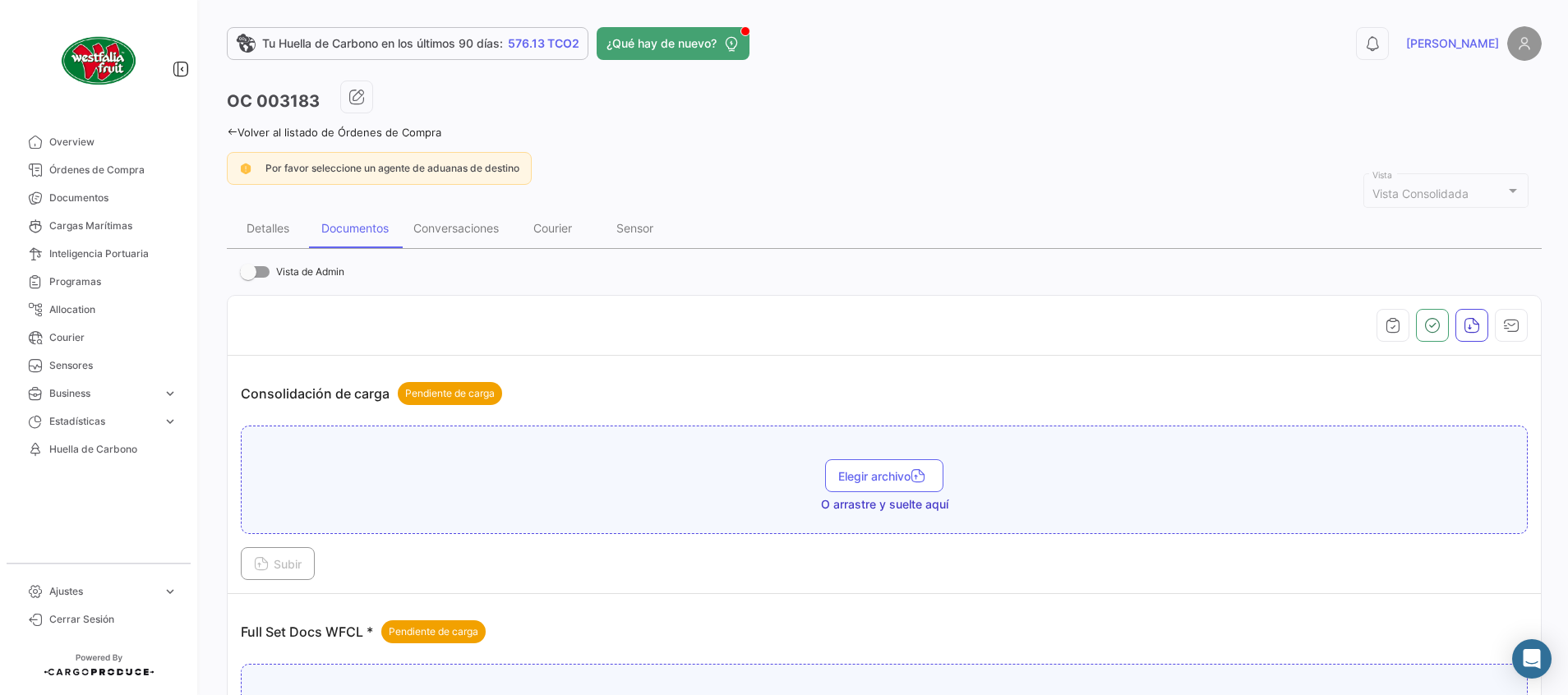
click at [395, 137] on link "Volver al listado de Órdenes de Compra" at bounding box center [335, 132] width 215 height 13
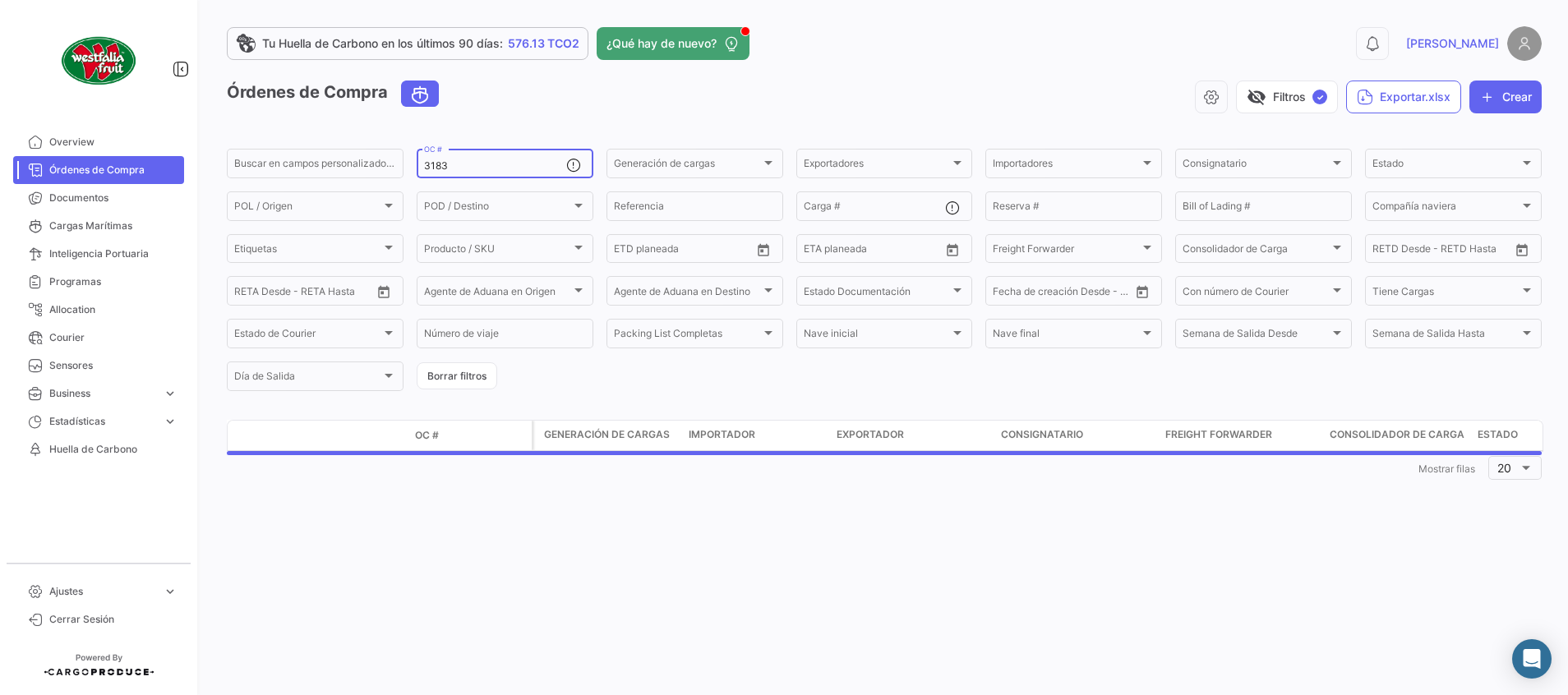
click at [464, 161] on input "3183" at bounding box center [495, 166] width 142 height 11
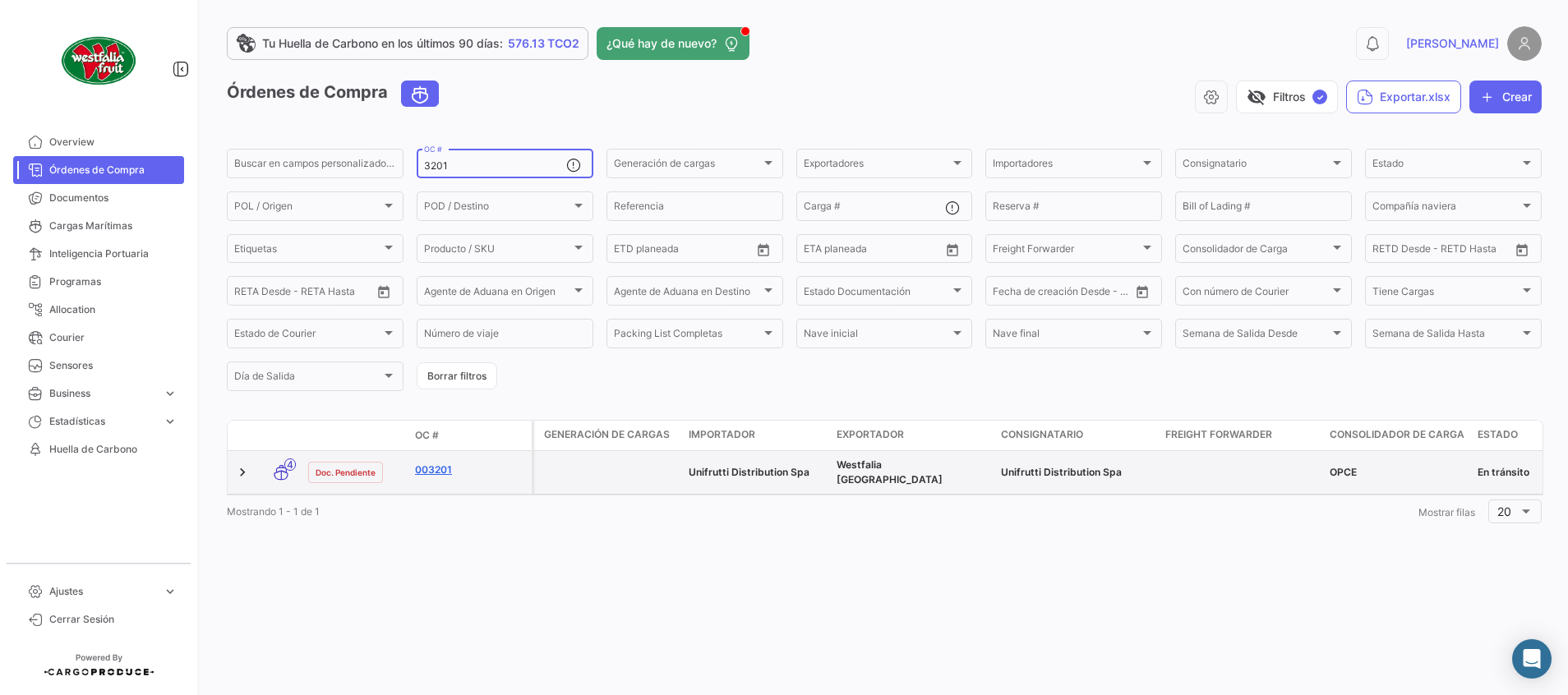
type input "3201"
click at [442, 467] on link "003201" at bounding box center [469, 470] width 110 height 15
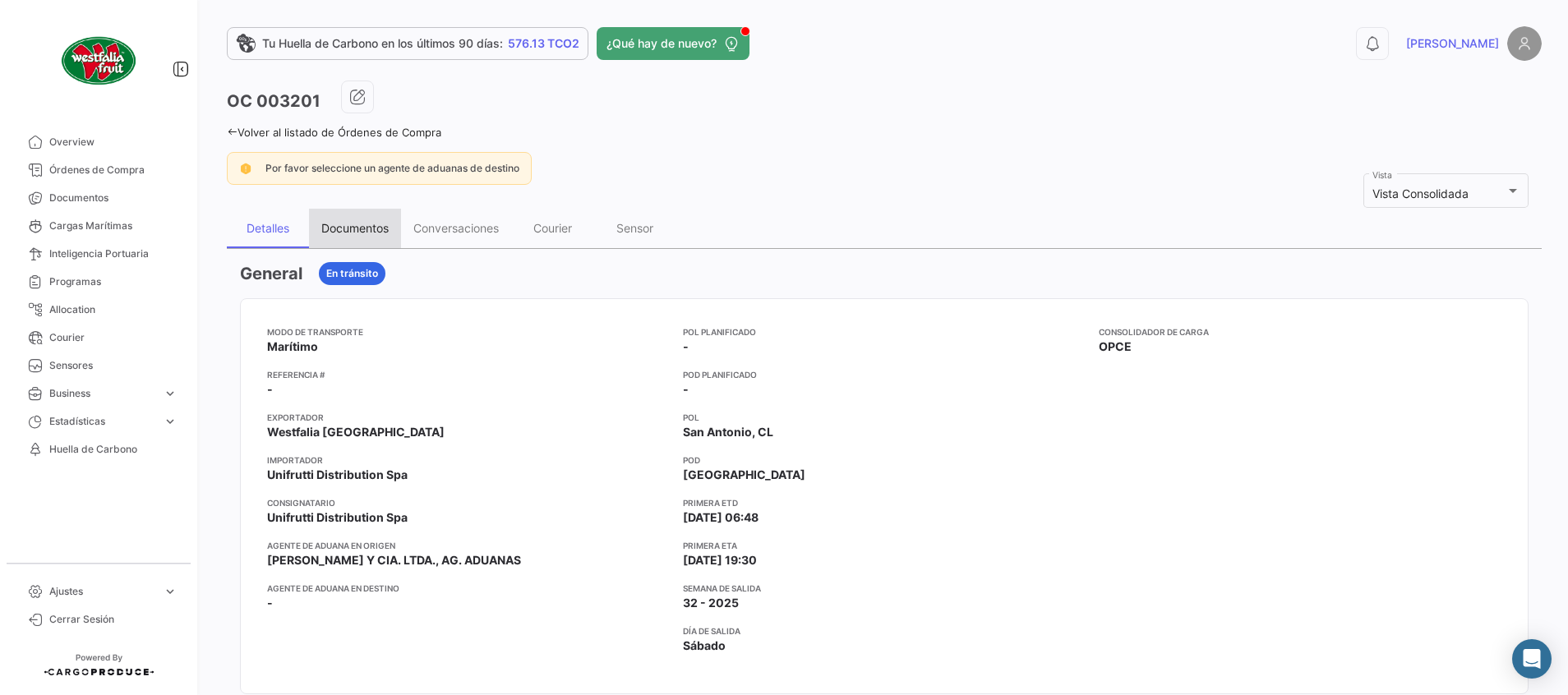
click at [355, 233] on div "Documentos" at bounding box center [355, 228] width 68 height 14
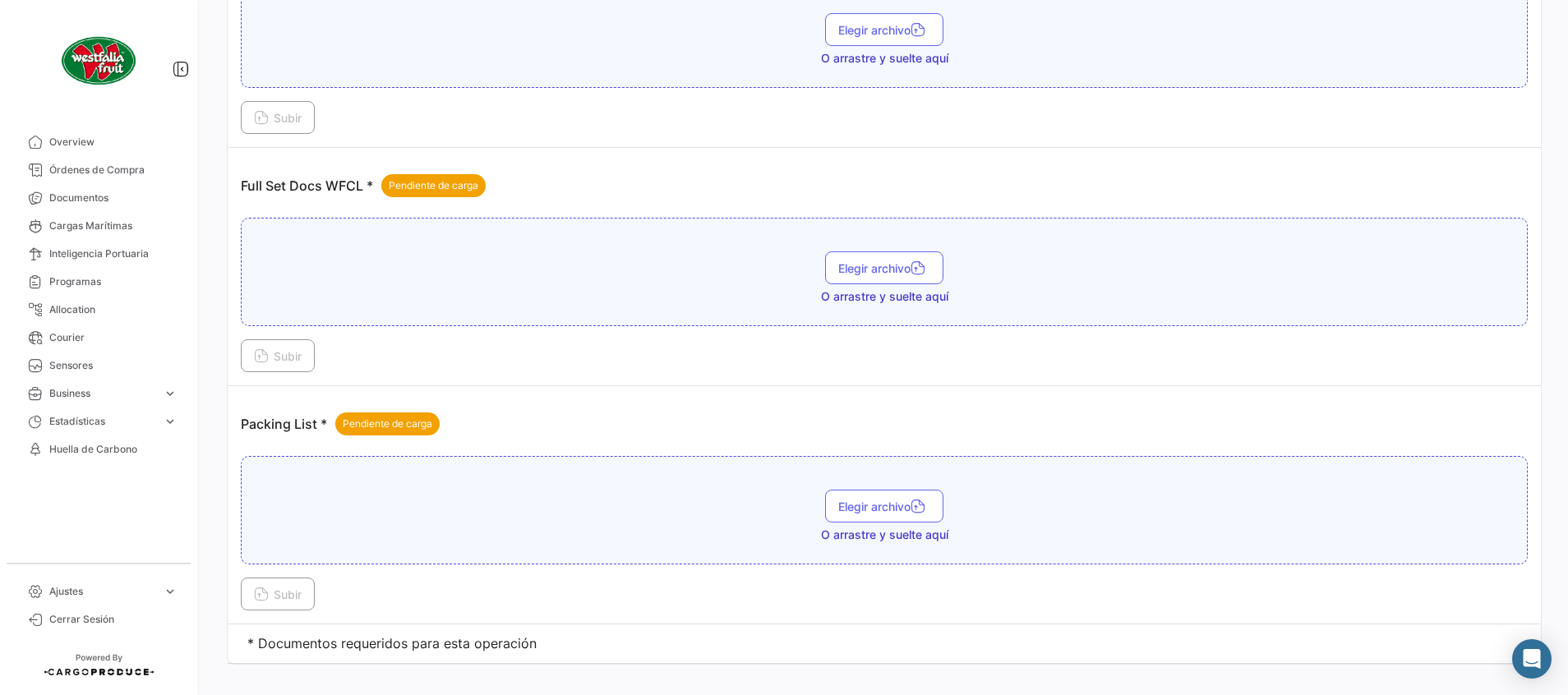
scroll to position [468, 0]
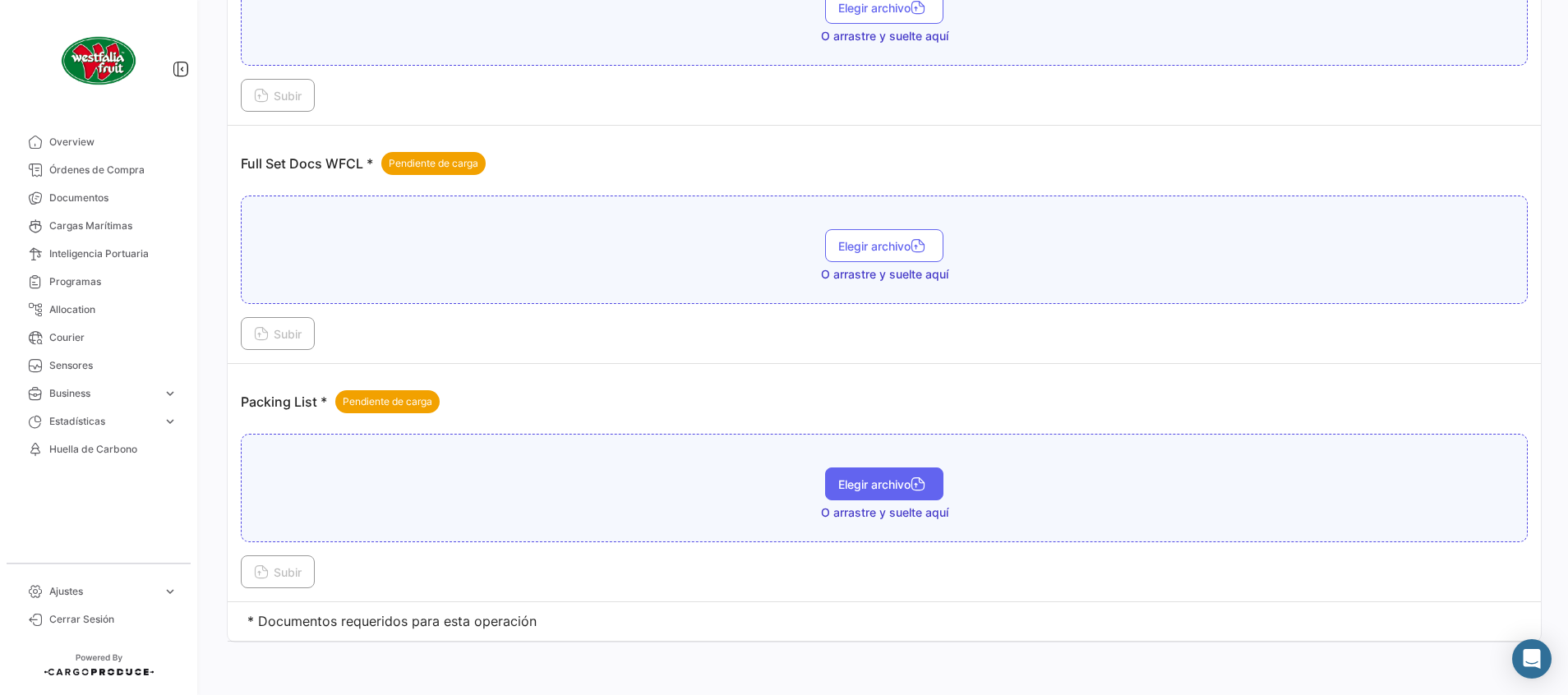
click at [866, 485] on span "Elegir archivo" at bounding box center [884, 484] width 92 height 14
click at [281, 567] on span "Subir" at bounding box center [277, 572] width 48 height 14
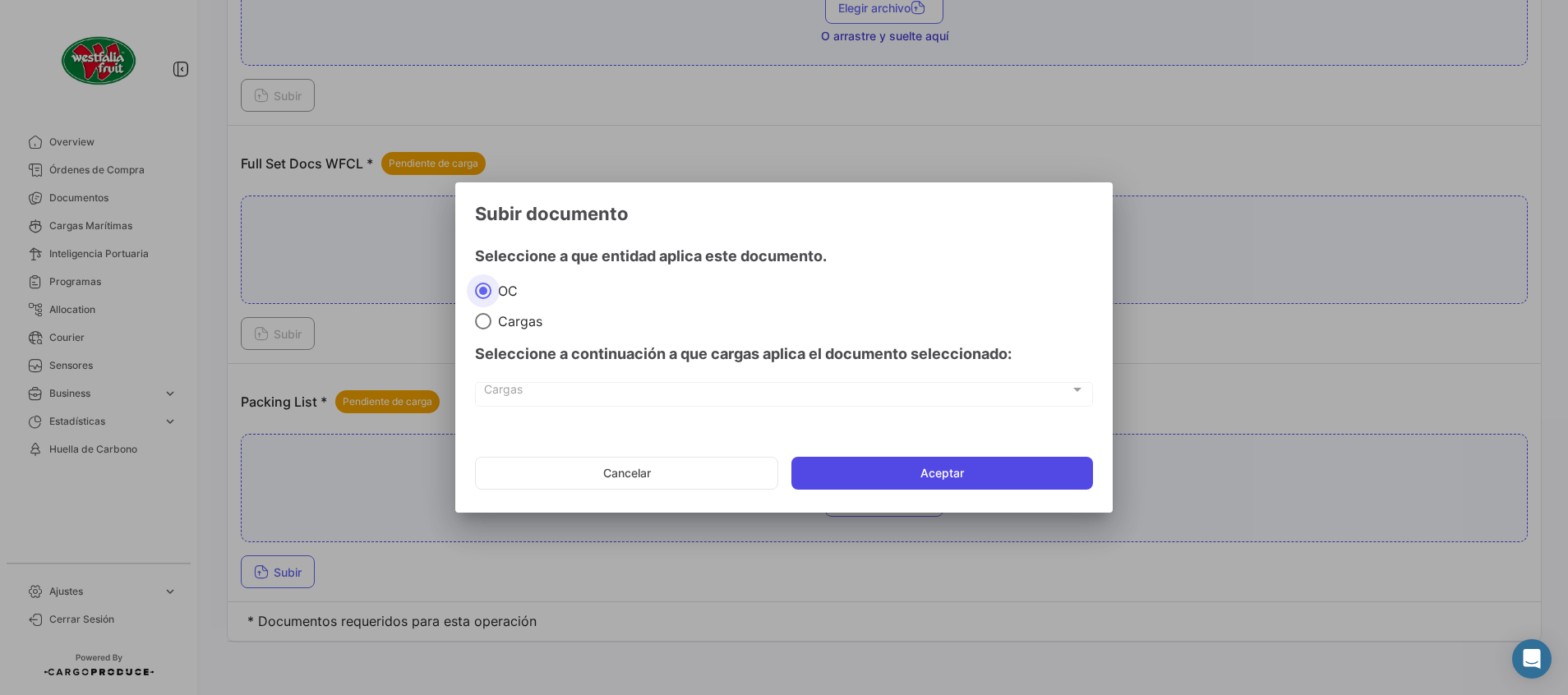
click at [888, 478] on button "Aceptar" at bounding box center [942, 473] width 302 height 33
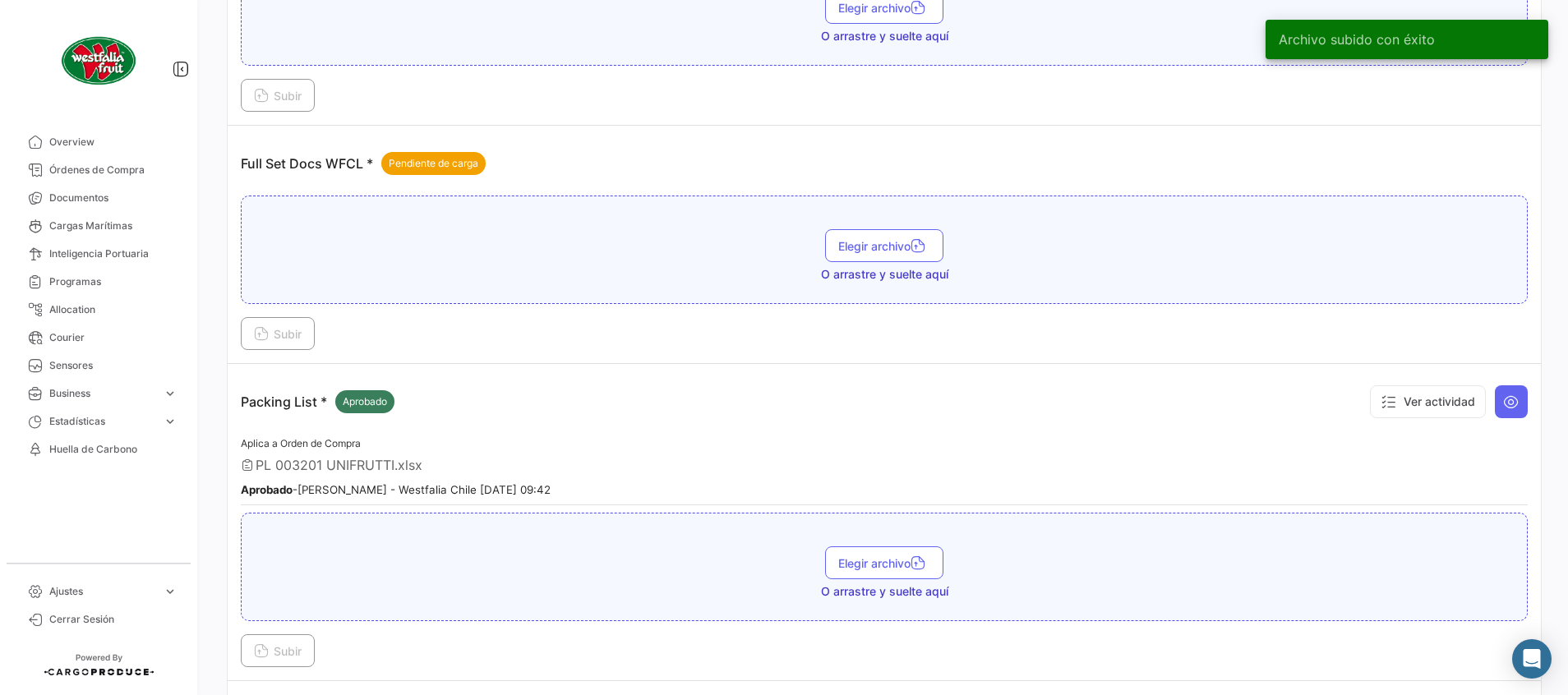
scroll to position [0, 0]
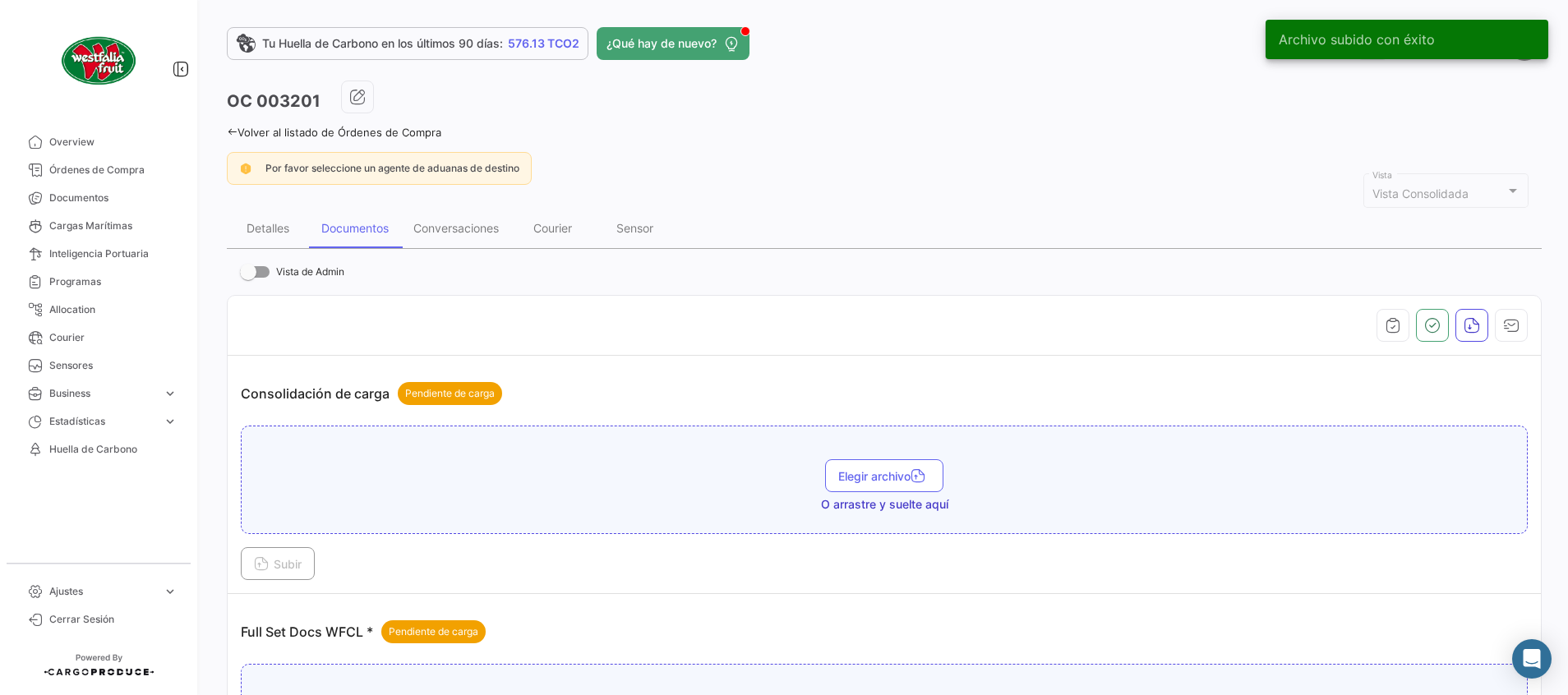
click at [423, 137] on link "Volver al listado de Órdenes de Compra" at bounding box center [335, 132] width 215 height 13
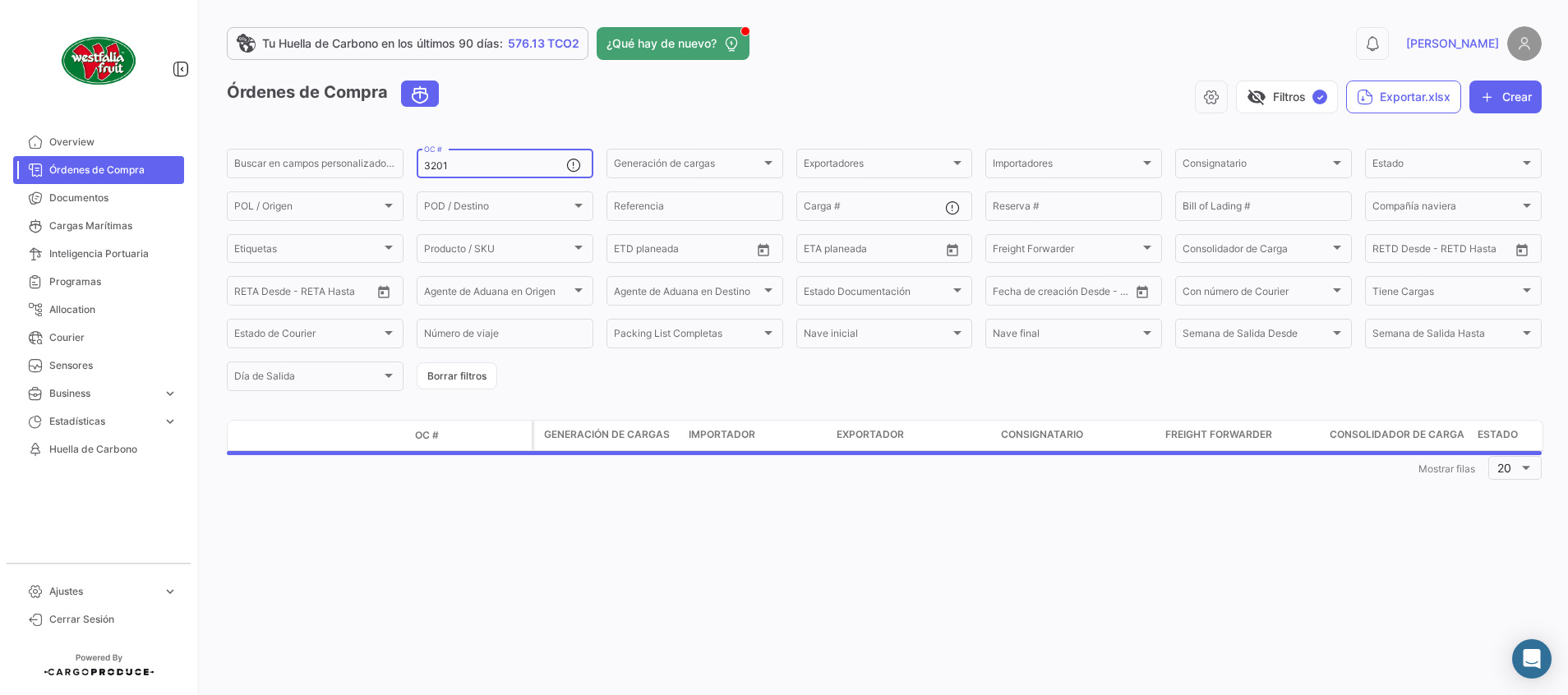
click at [483, 170] on input "3201" at bounding box center [495, 166] width 142 height 11
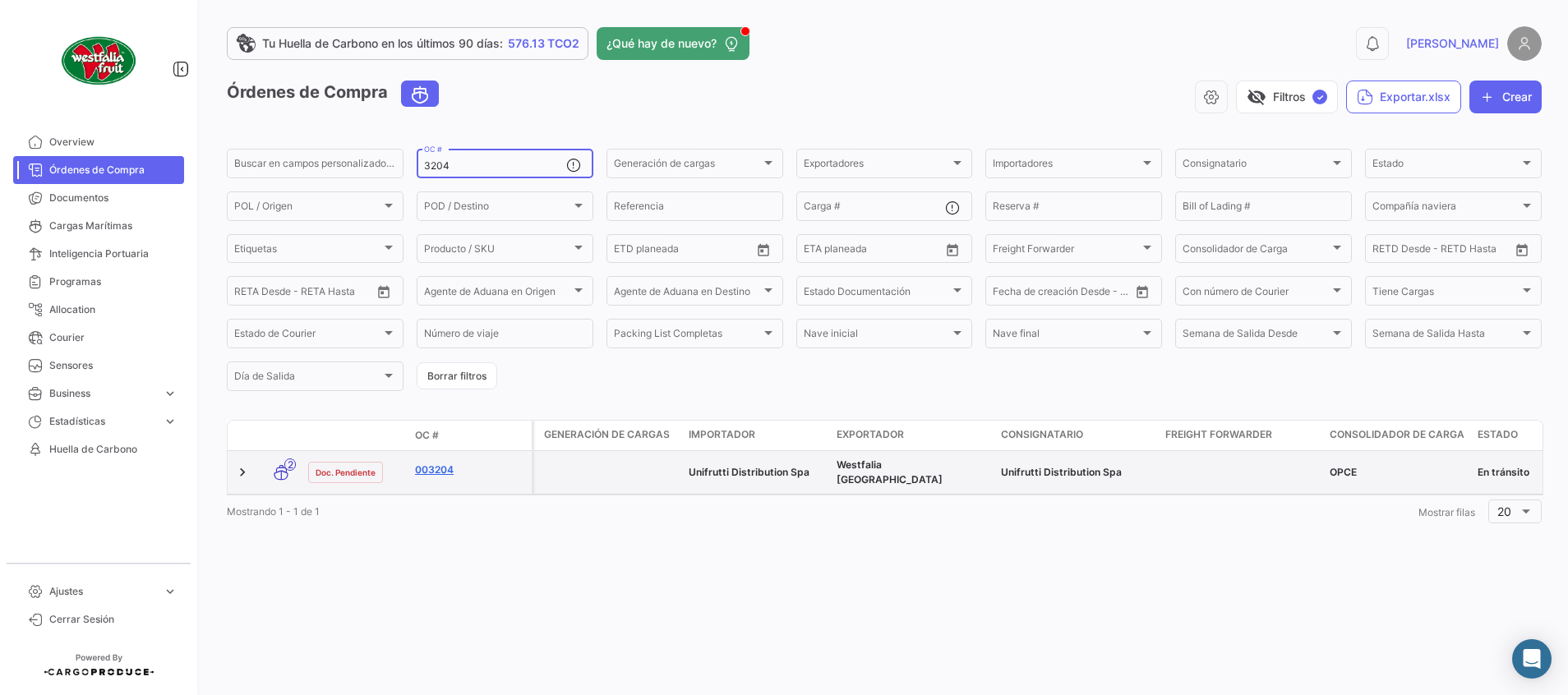
type input "3204"
click at [442, 467] on link "003204" at bounding box center [469, 470] width 110 height 15
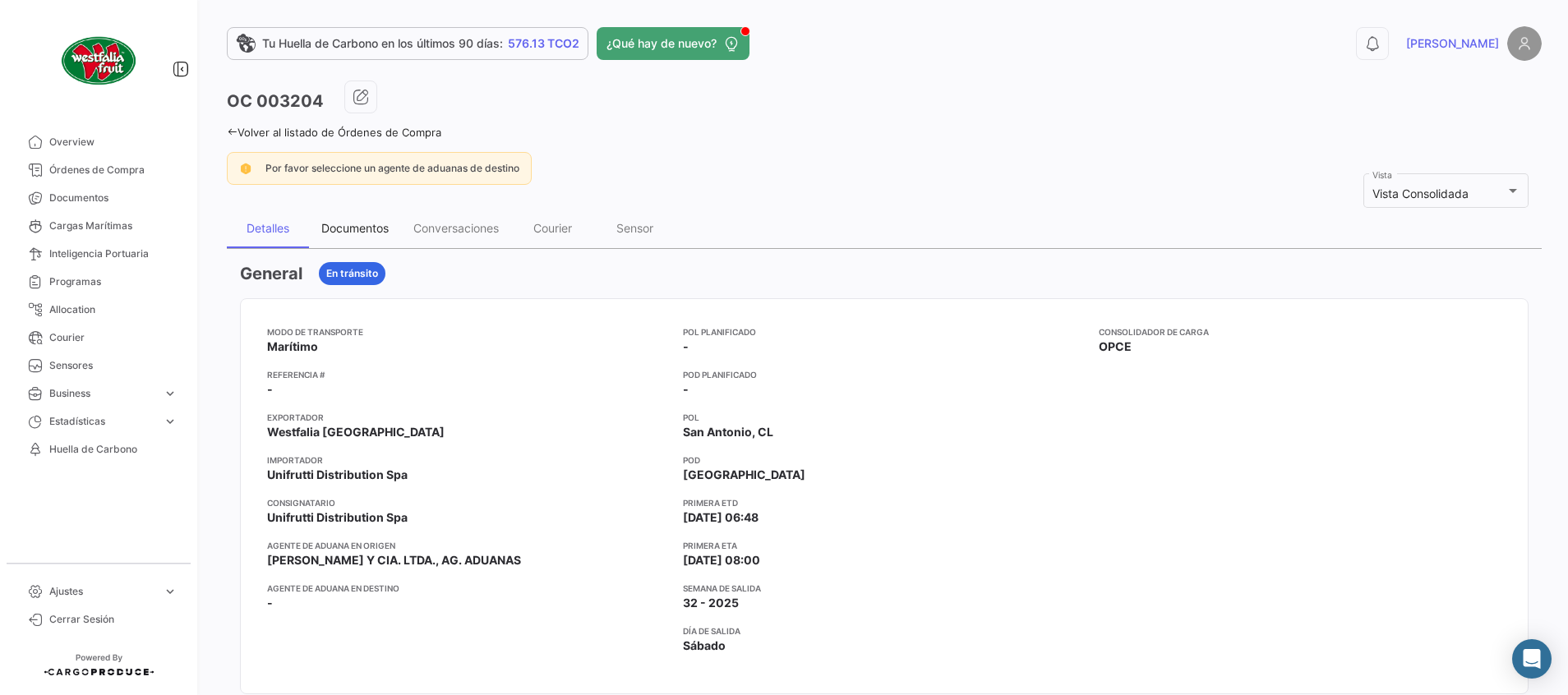
click at [370, 227] on div "Documentos" at bounding box center [355, 228] width 68 height 14
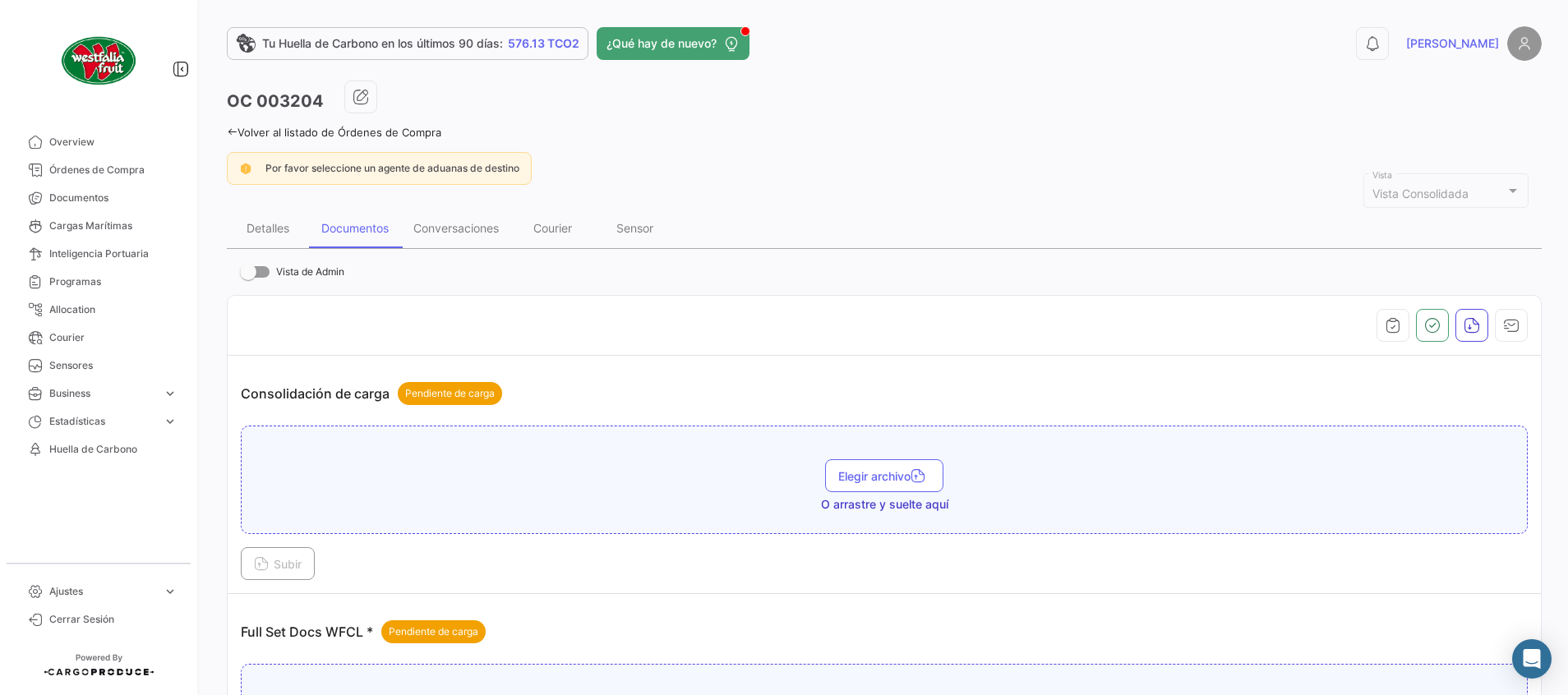
click at [418, 135] on link "Volver al listado de Órdenes de Compra" at bounding box center [335, 132] width 215 height 13
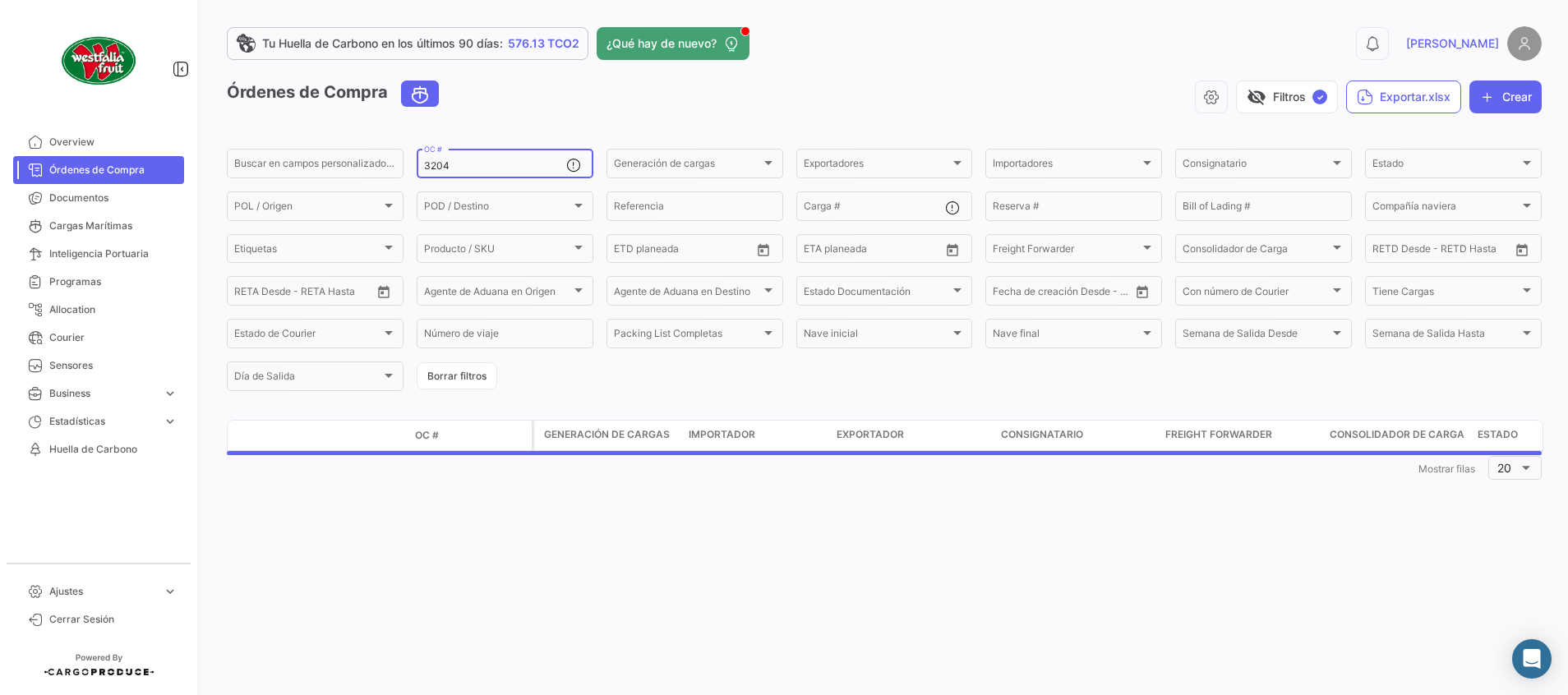
click at [504, 171] on input "3204" at bounding box center [495, 166] width 142 height 11
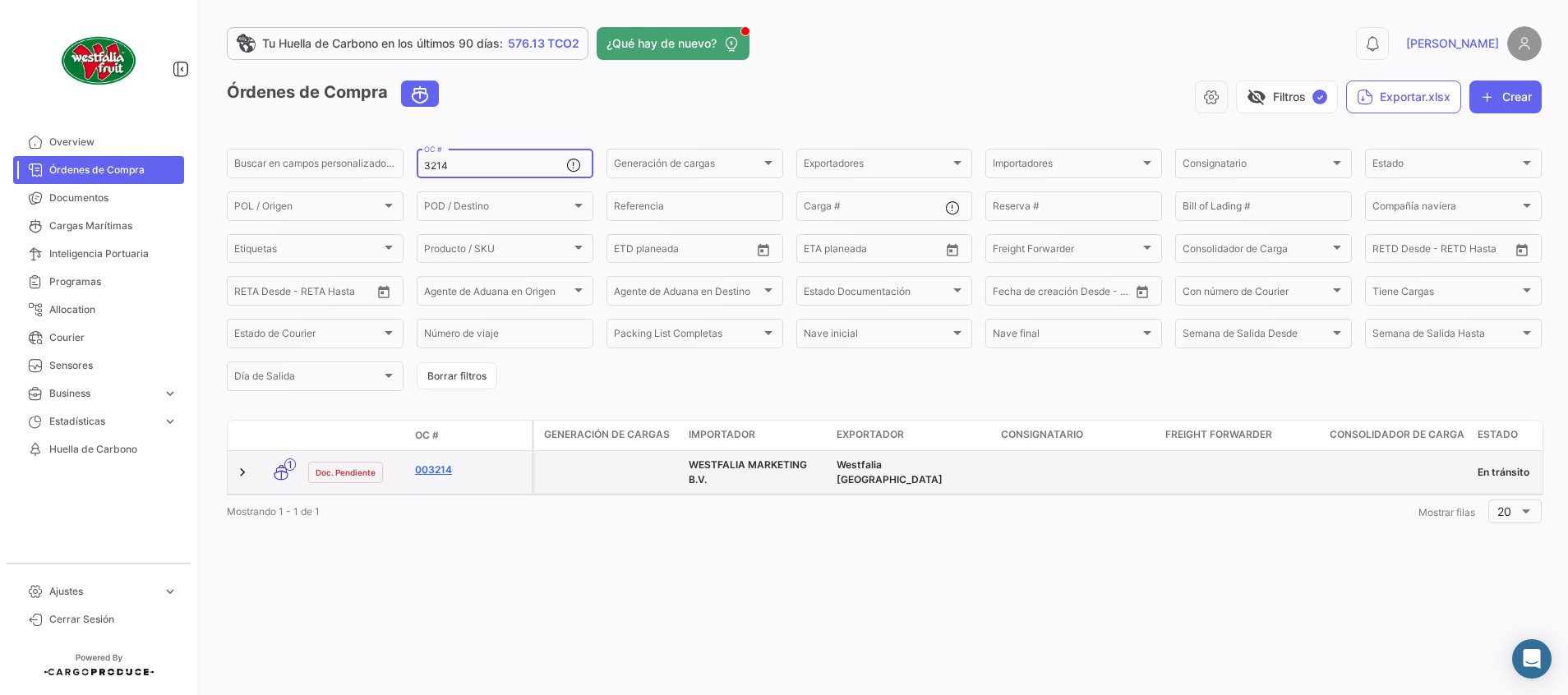
type input "3214"
click at [449, 472] on link "003214" at bounding box center [469, 470] width 110 height 15
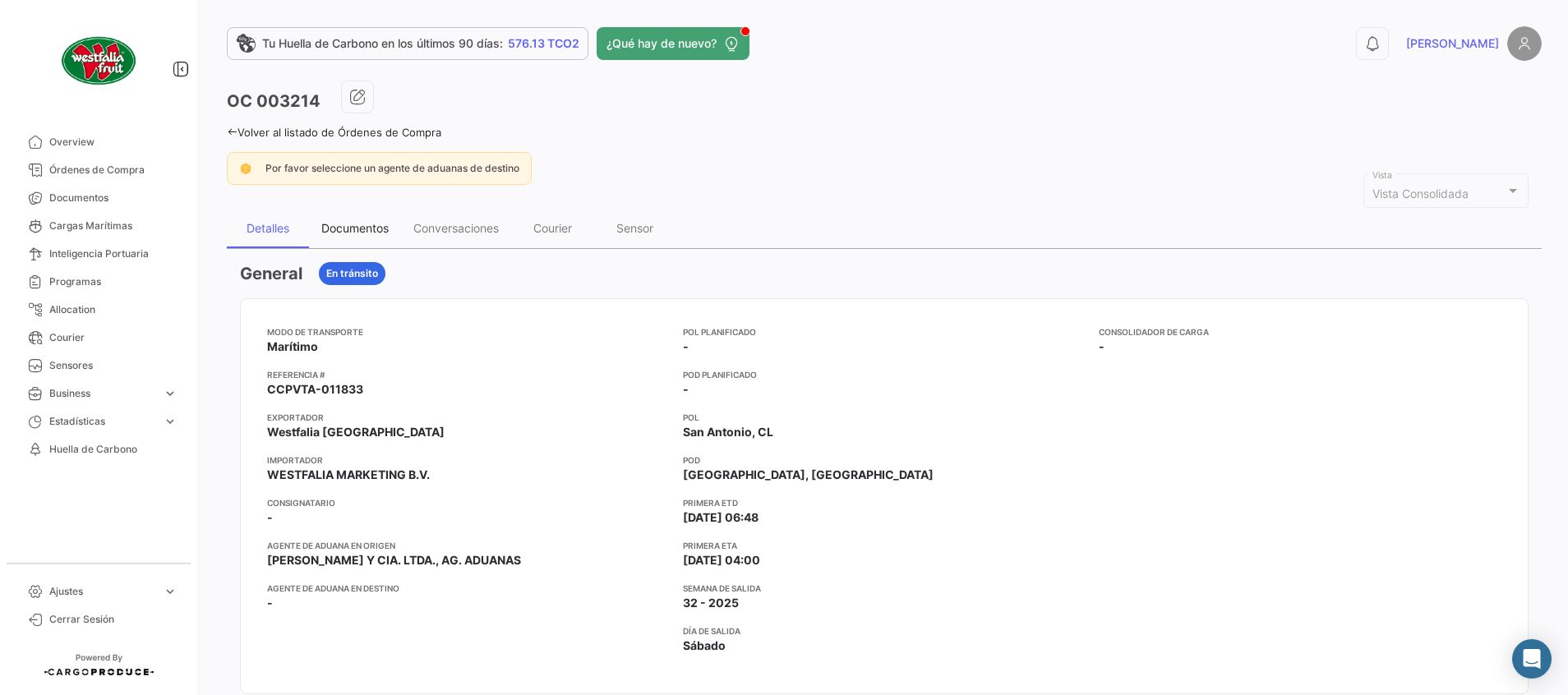
click at [363, 221] on div "Documentos" at bounding box center [355, 228] width 68 height 14
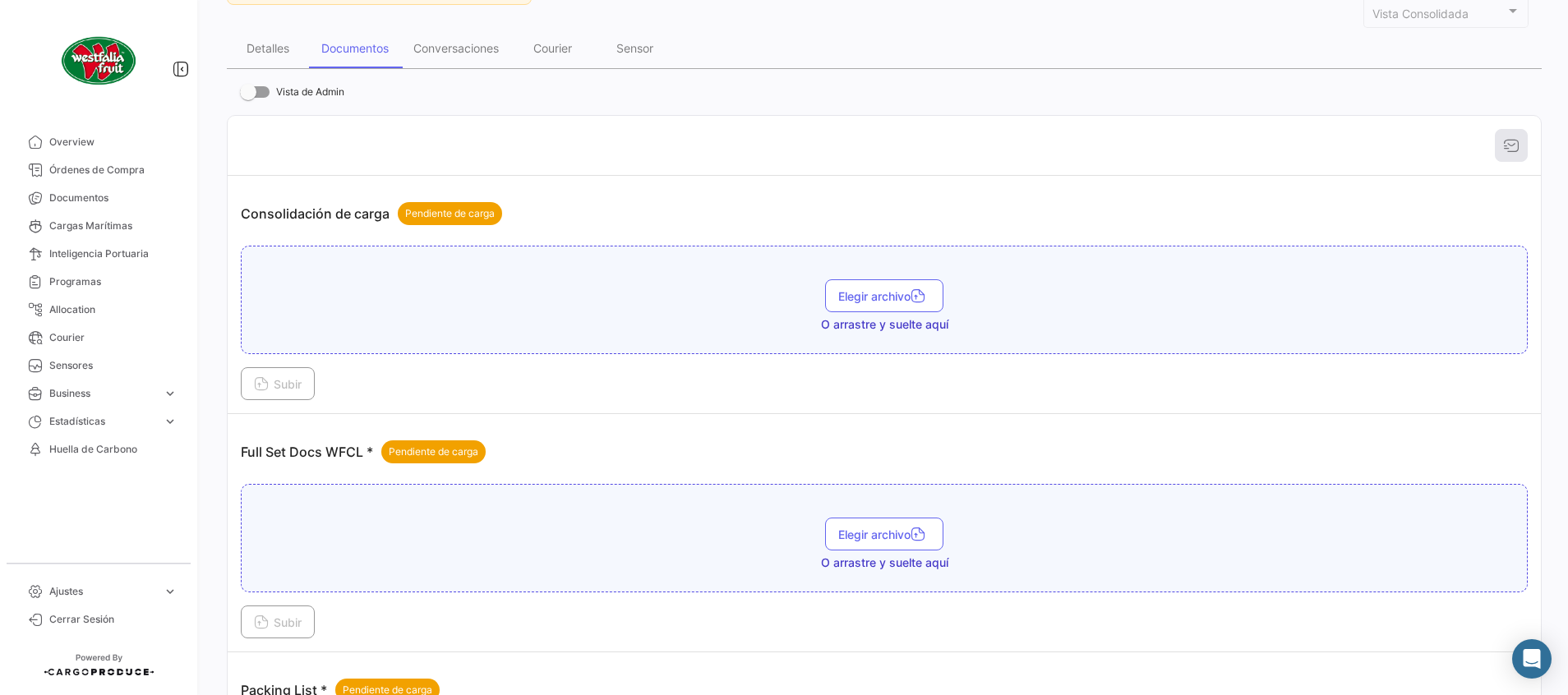
scroll to position [468, 0]
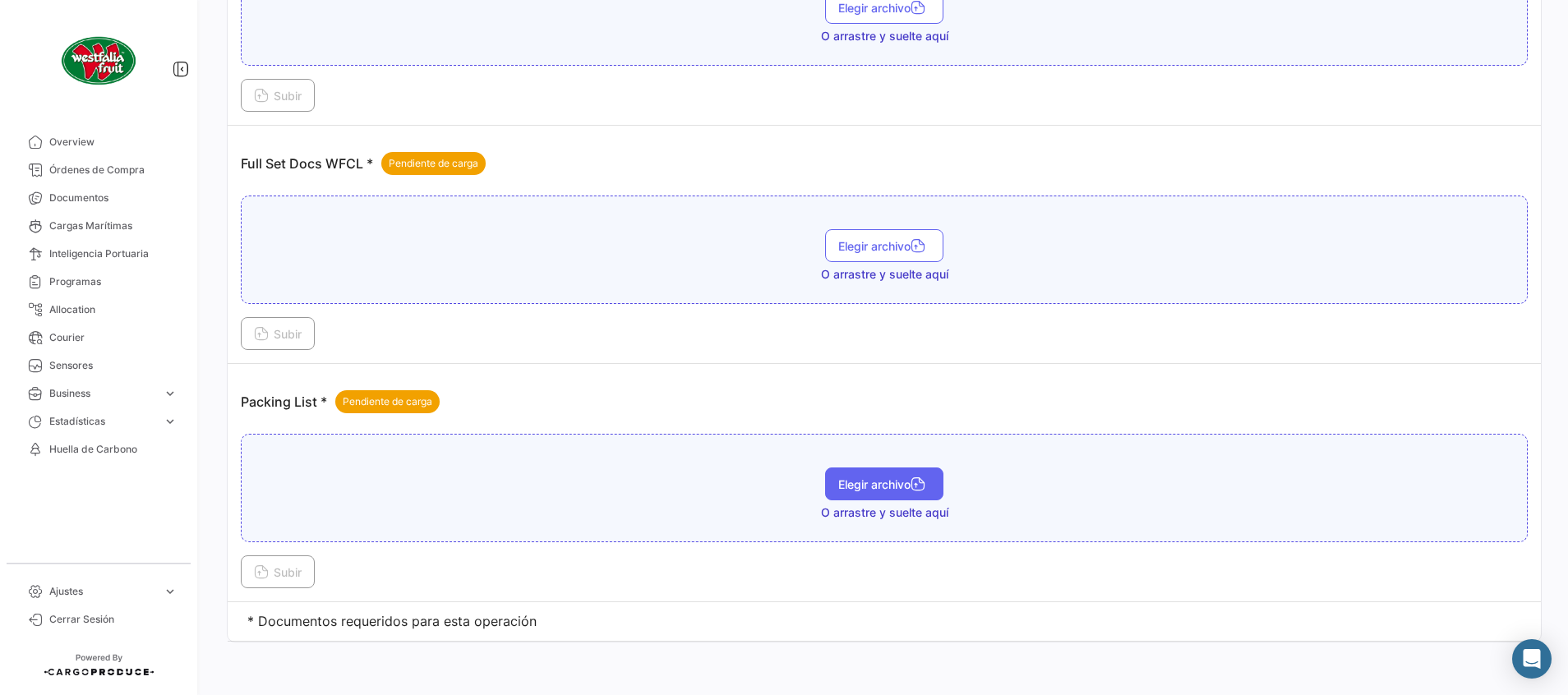
click at [865, 489] on span "Elegir archivo" at bounding box center [884, 484] width 92 height 14
click at [291, 570] on span "Subir" at bounding box center [277, 572] width 48 height 14
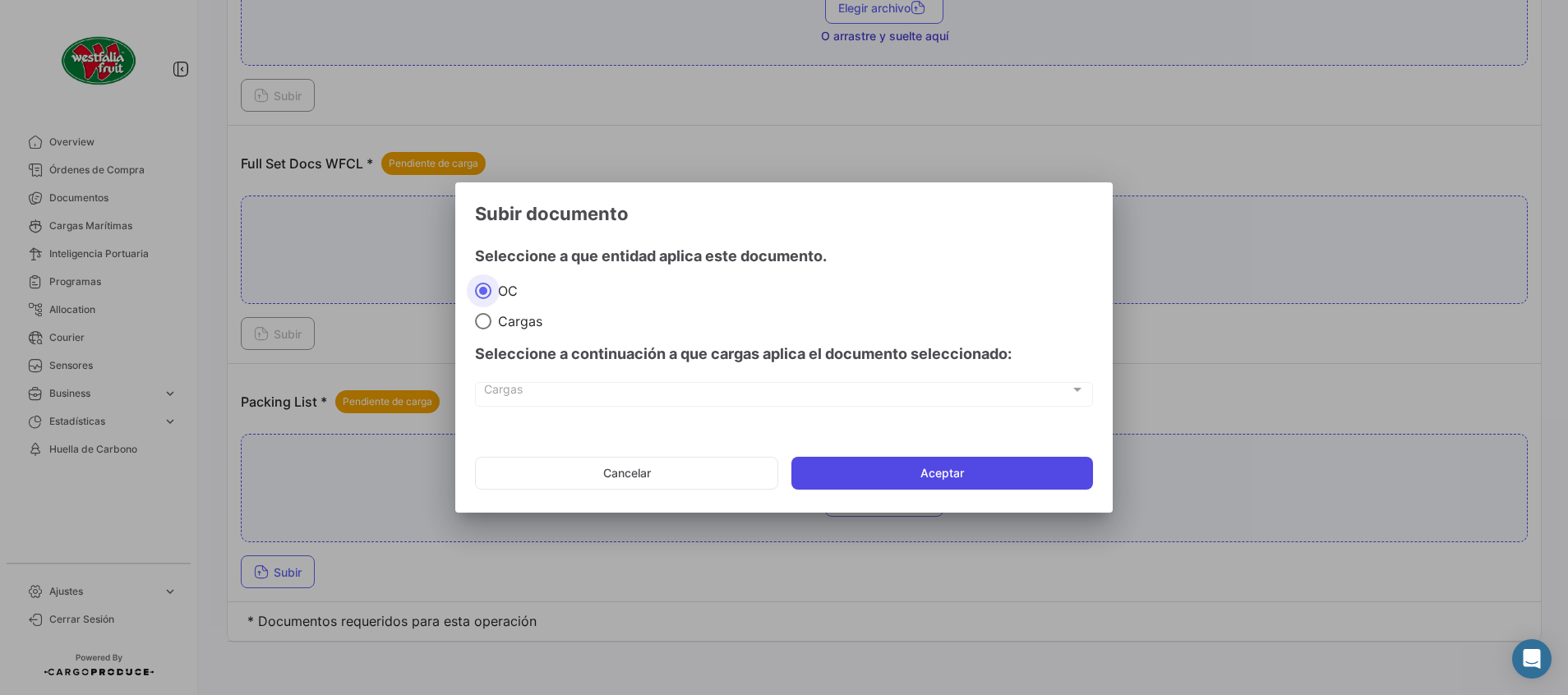
click at [810, 465] on button "Aceptar" at bounding box center [942, 473] width 302 height 33
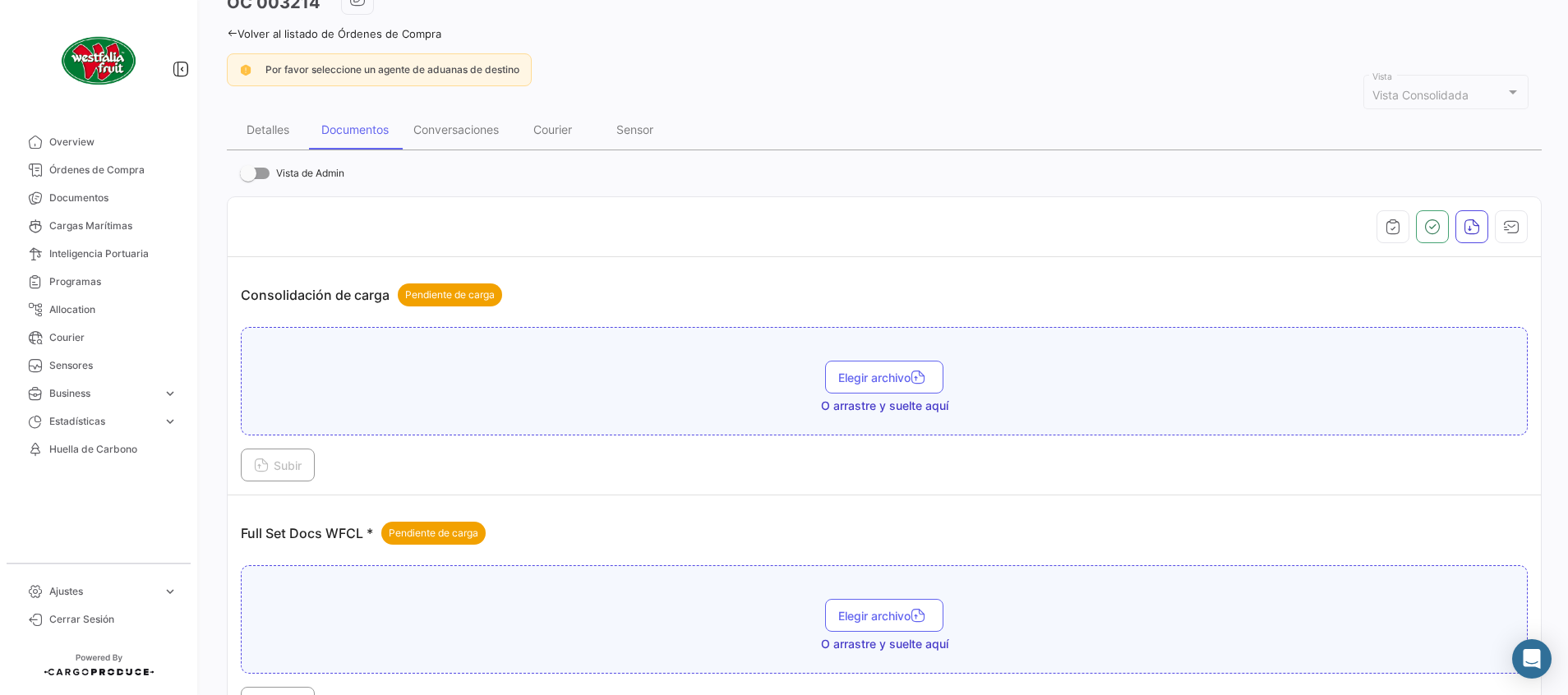
scroll to position [0, 0]
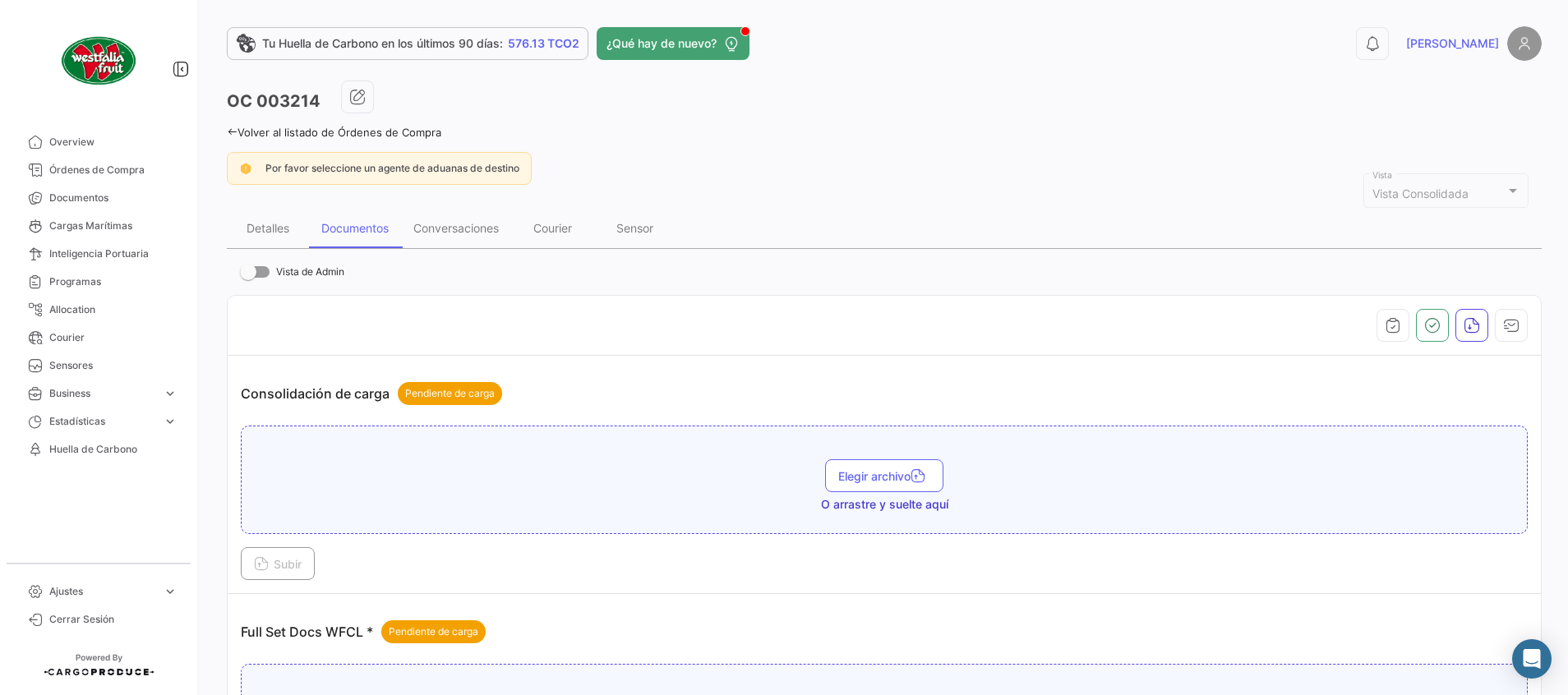
click at [411, 136] on link "Volver al listado de Órdenes de Compra" at bounding box center [335, 132] width 215 height 13
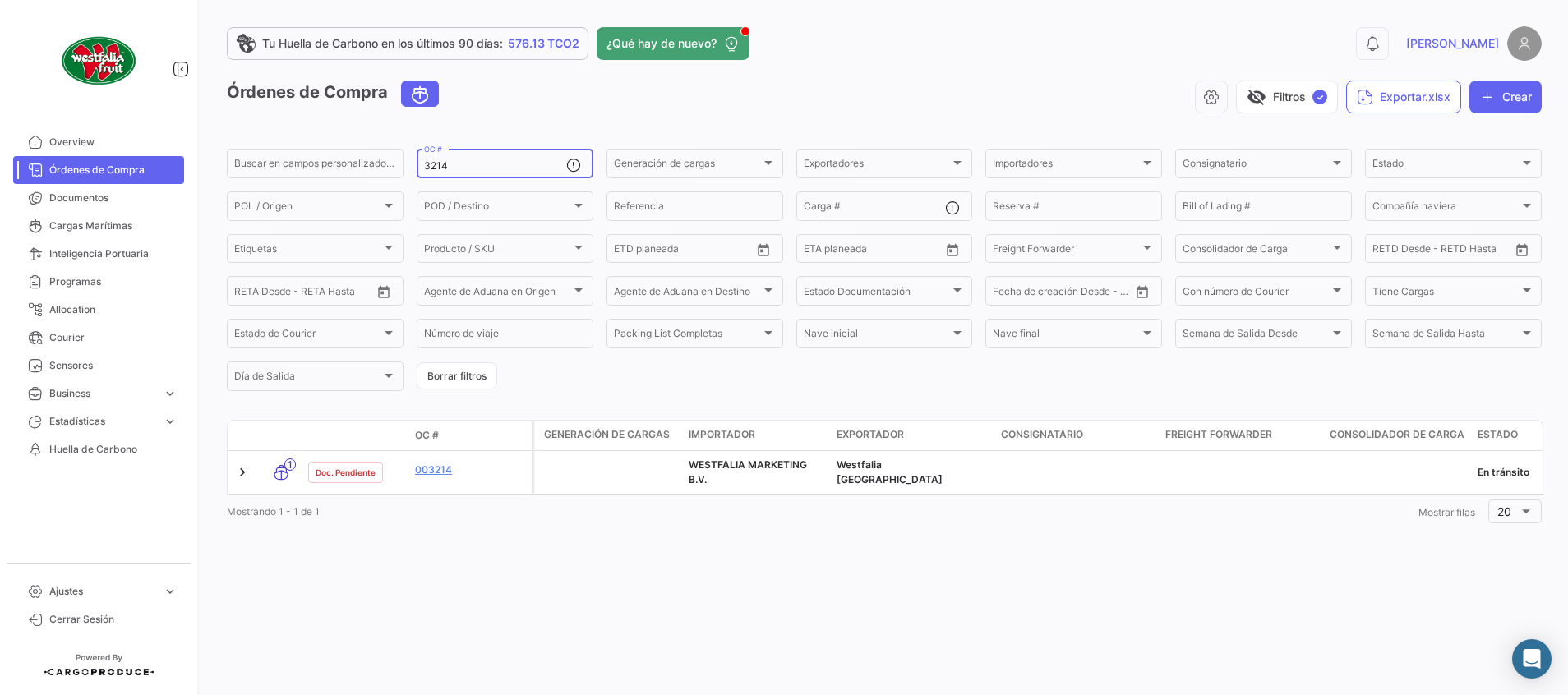
click at [482, 154] on div "3214 OC #" at bounding box center [495, 162] width 142 height 32
click at [482, 161] on input "3214" at bounding box center [495, 166] width 142 height 11
type input "3246"
